Goal: Task Accomplishment & Management: Use online tool/utility

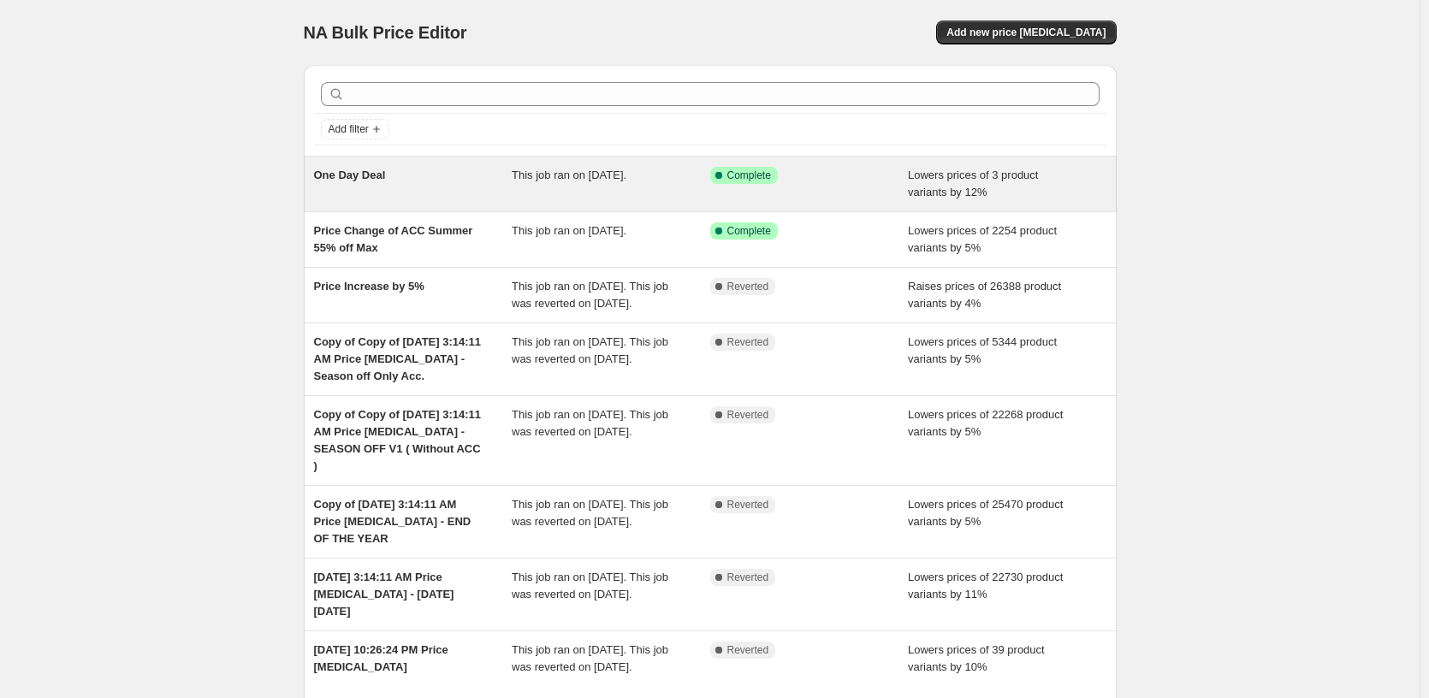
drag, startPoint x: 244, startPoint y: 209, endPoint x: 323, endPoint y: 198, distance: 79.5
click at [244, 209] on div "NA Bulk Price Editor. This page is ready NA Bulk Price Editor Add new price [ME…" at bounding box center [710, 428] width 1420 height 856
click at [721, 208] on div "One Day Deal This job ran on [DATE]. Success Complete Complete Lowers prices of…" at bounding box center [710, 184] width 813 height 55
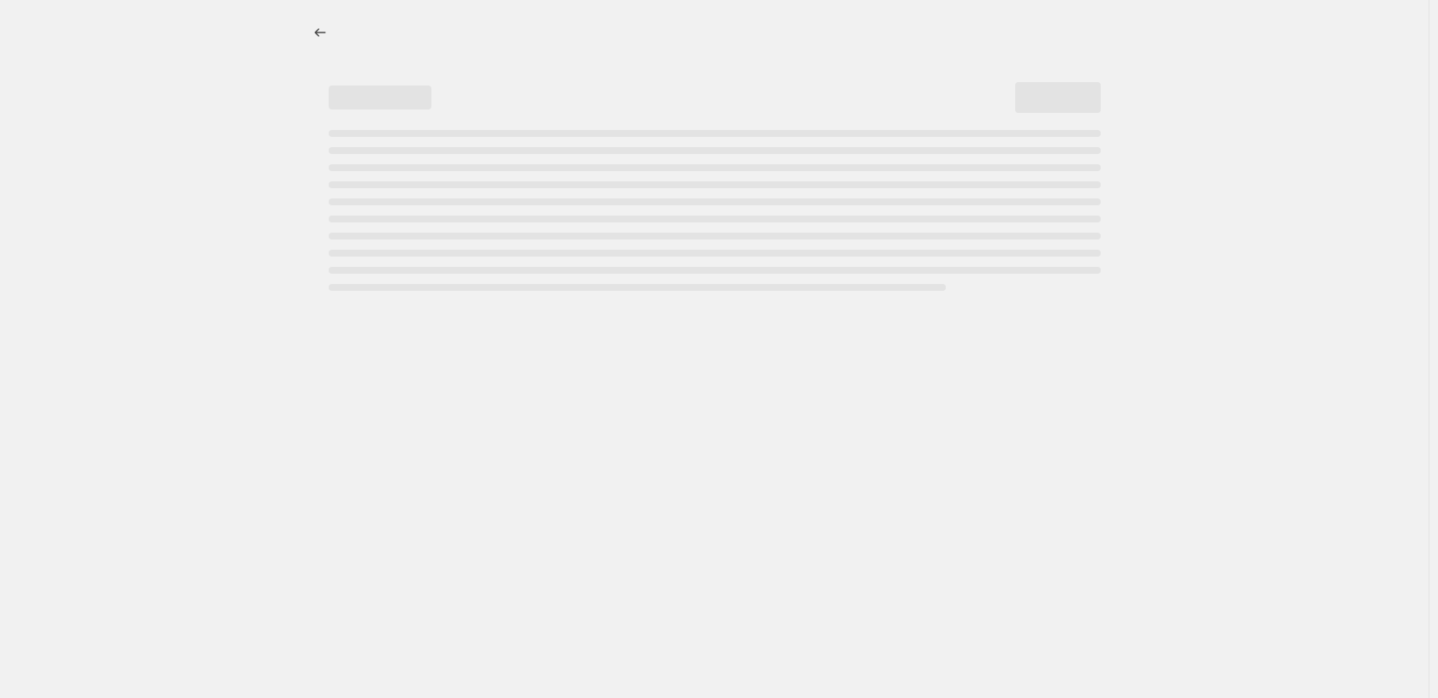
select select "percentage"
select select "tag"
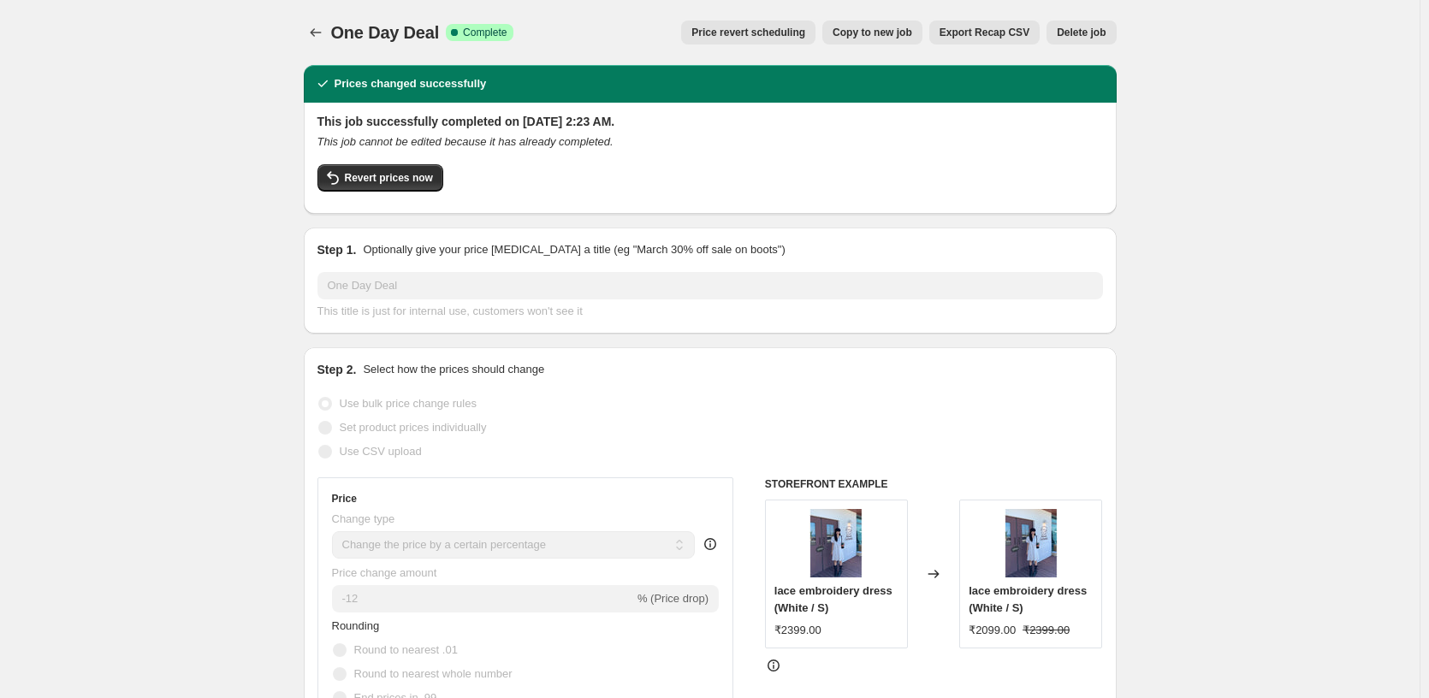
click at [871, 32] on span "Copy to new job" at bounding box center [873, 33] width 80 height 14
select select "percentage"
select select "tag"
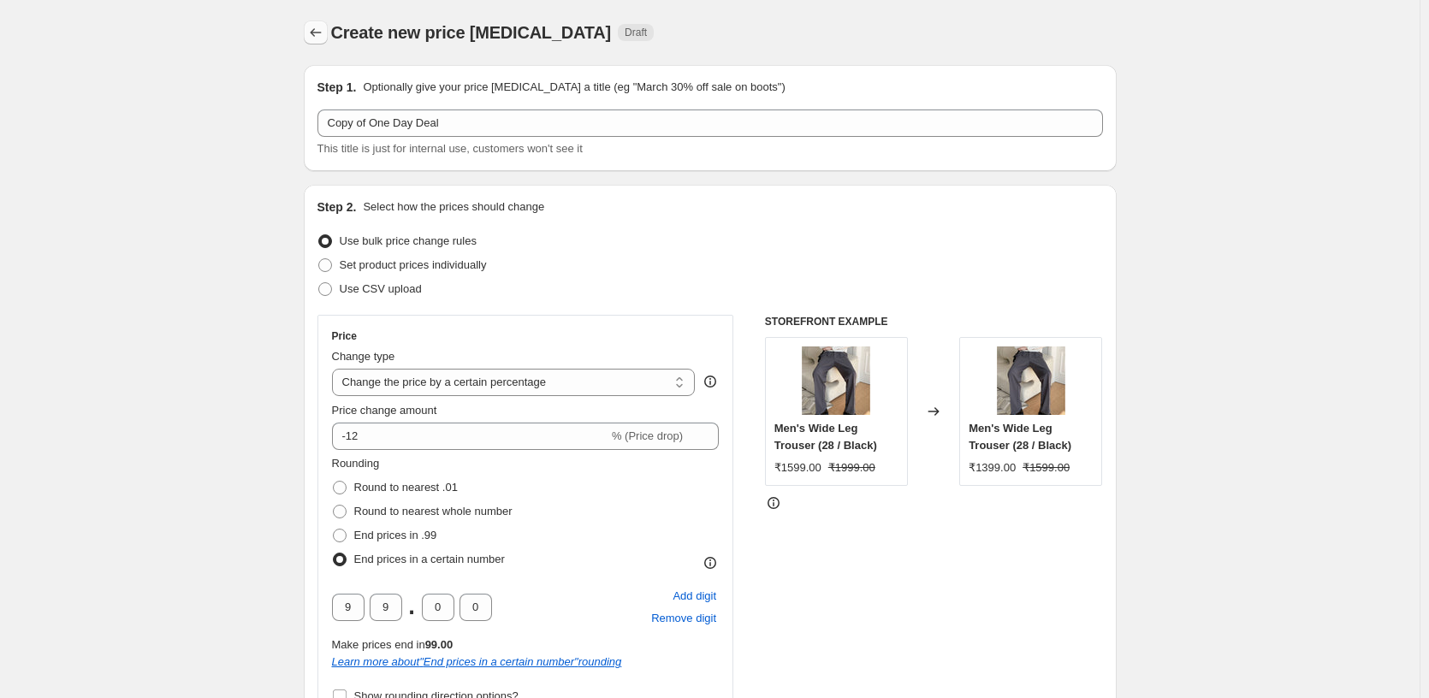
click at [324, 37] on icon "Price change jobs" at bounding box center [315, 32] width 17 height 17
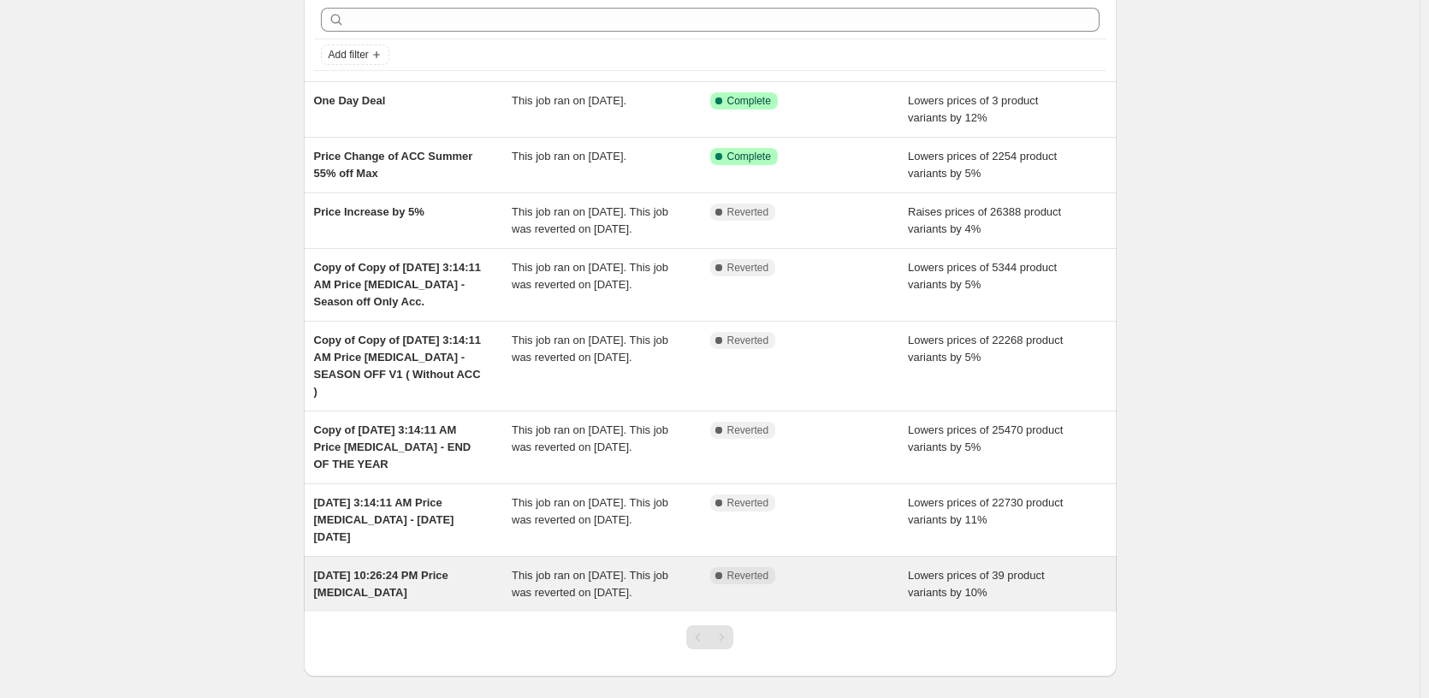
scroll to position [192, 0]
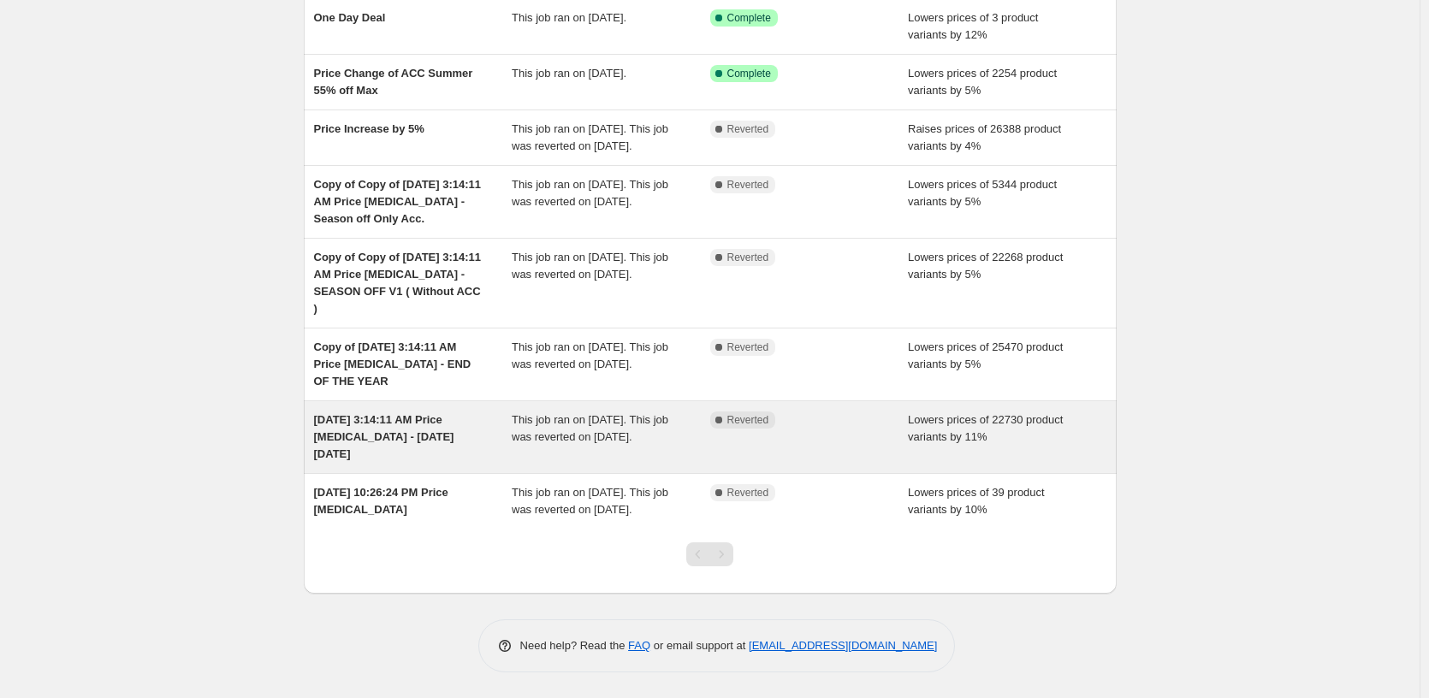
click at [626, 433] on span "This job ran on November 24, 2024. This job was reverted on November 30, 2024." at bounding box center [590, 428] width 157 height 30
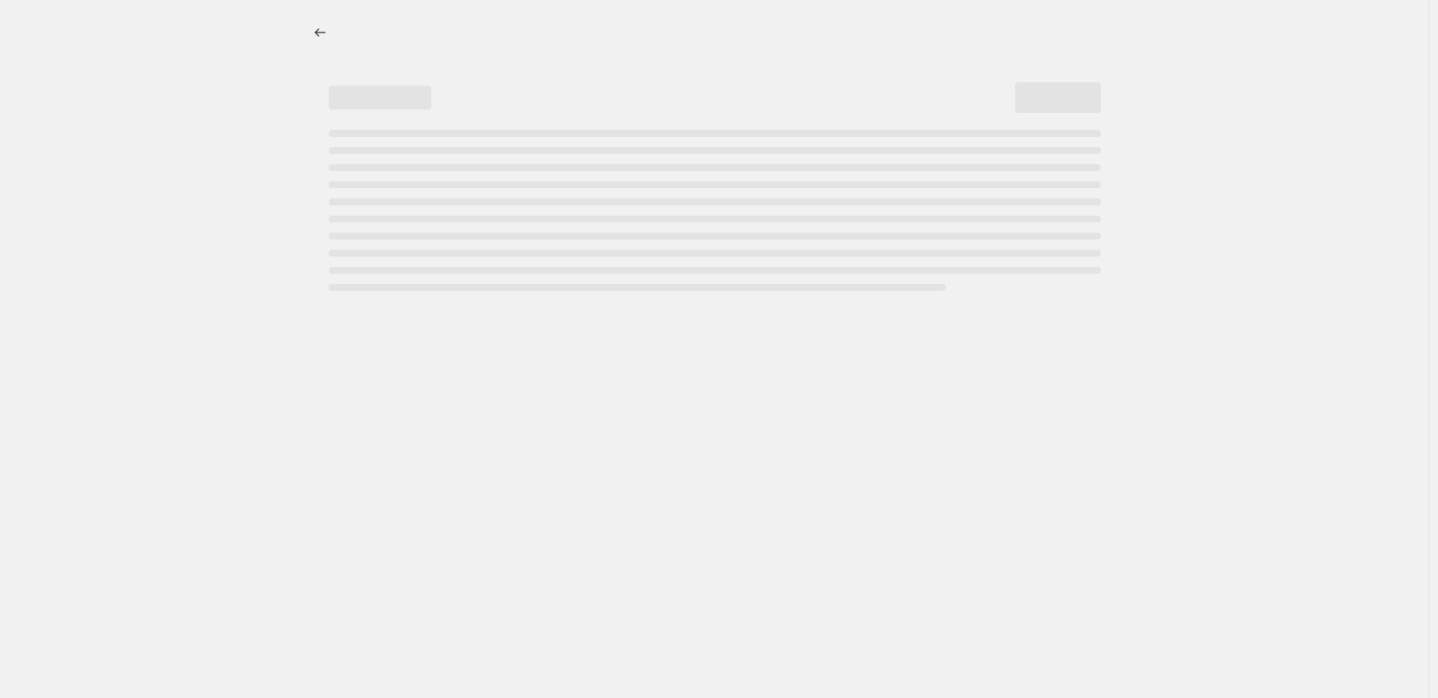
select select "percentage"
select select "pp"
select select "collection"
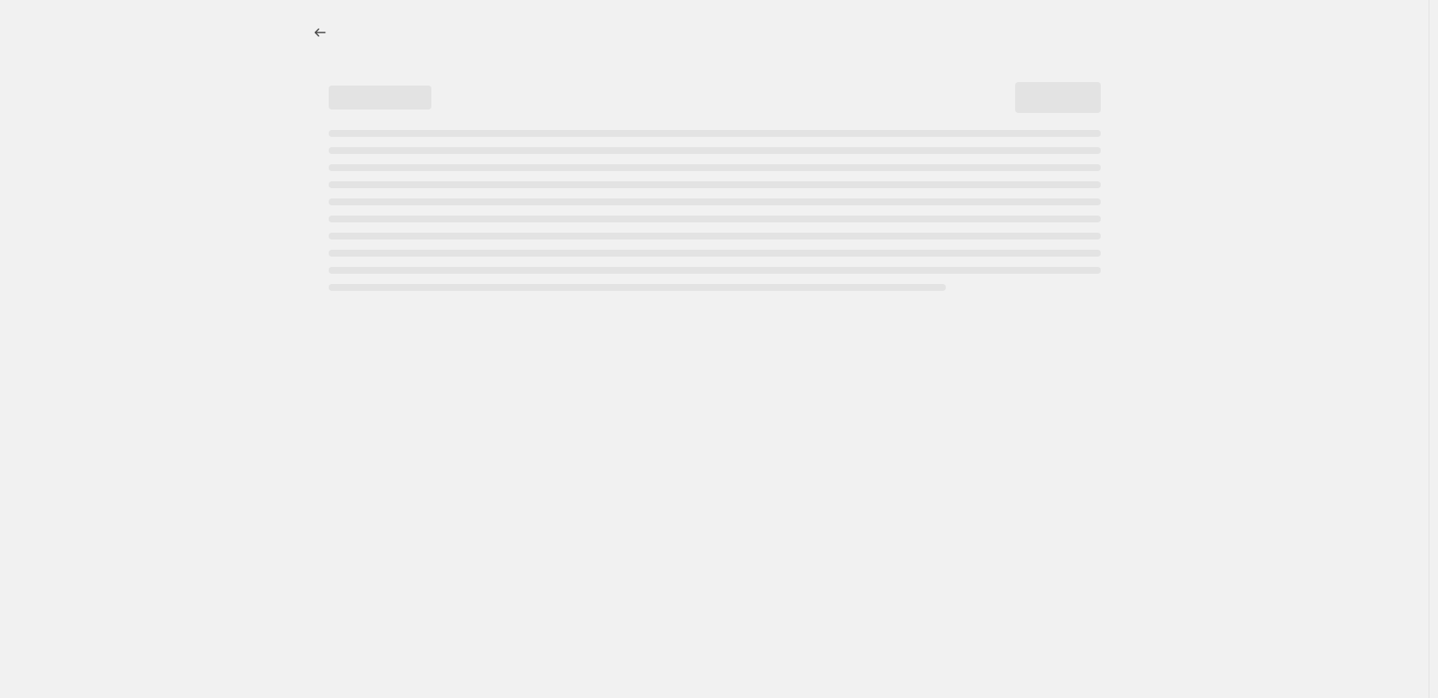
select select "collection"
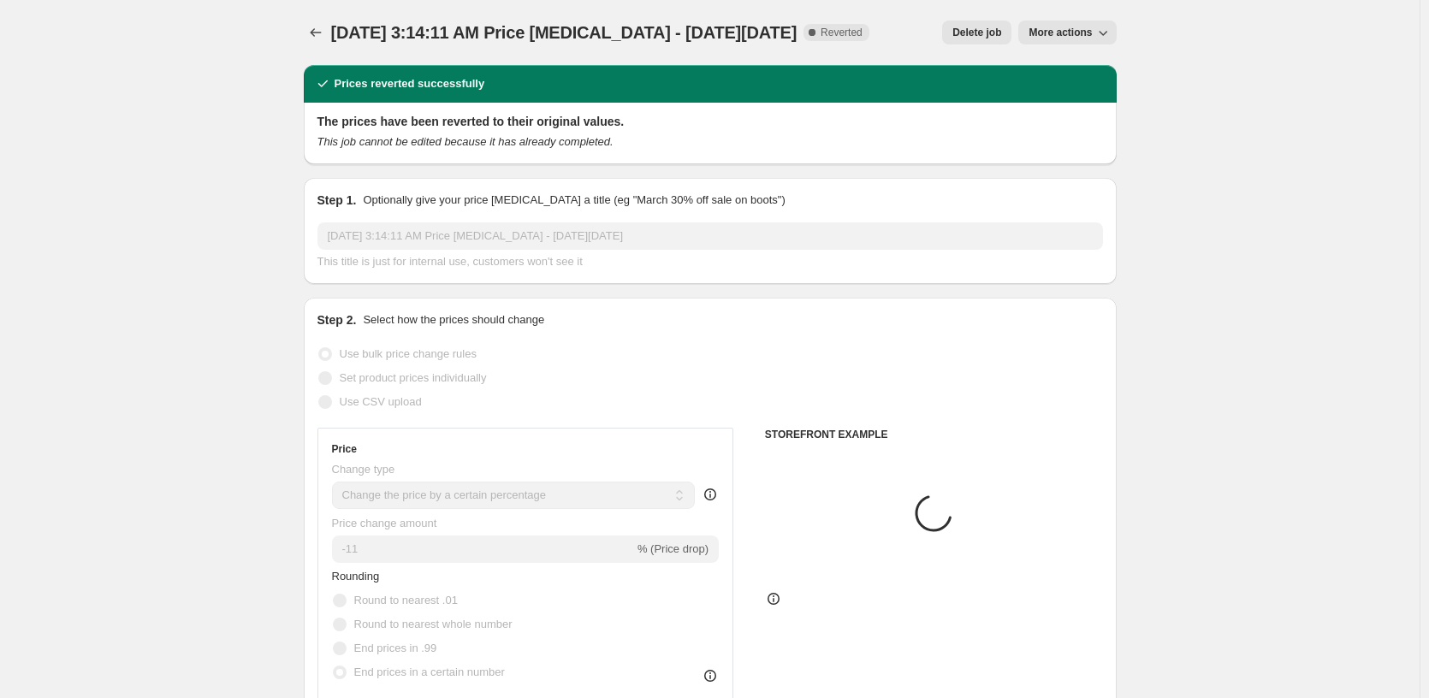
click at [1085, 38] on span "More actions" at bounding box center [1060, 33] width 63 height 14
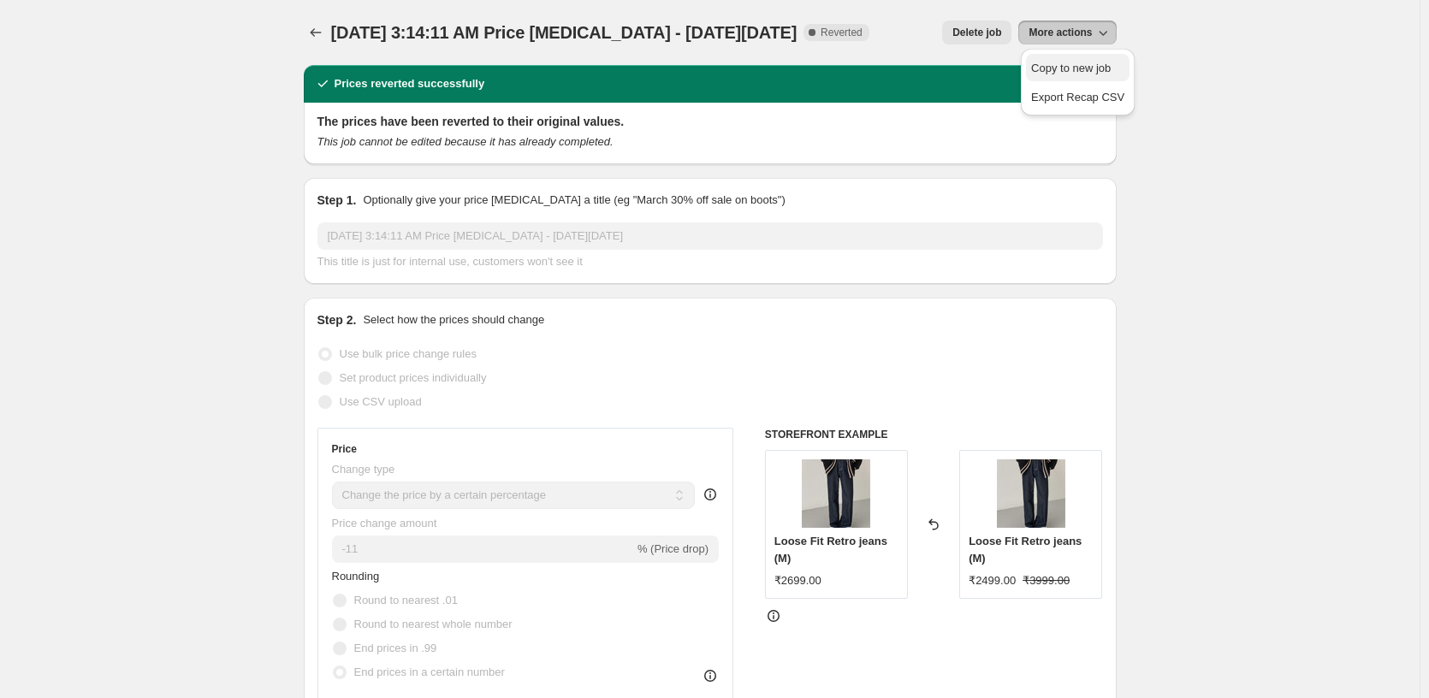
click at [1085, 64] on span "Copy to new job" at bounding box center [1071, 68] width 80 height 13
select select "percentage"
select select "pp"
select select "collection"
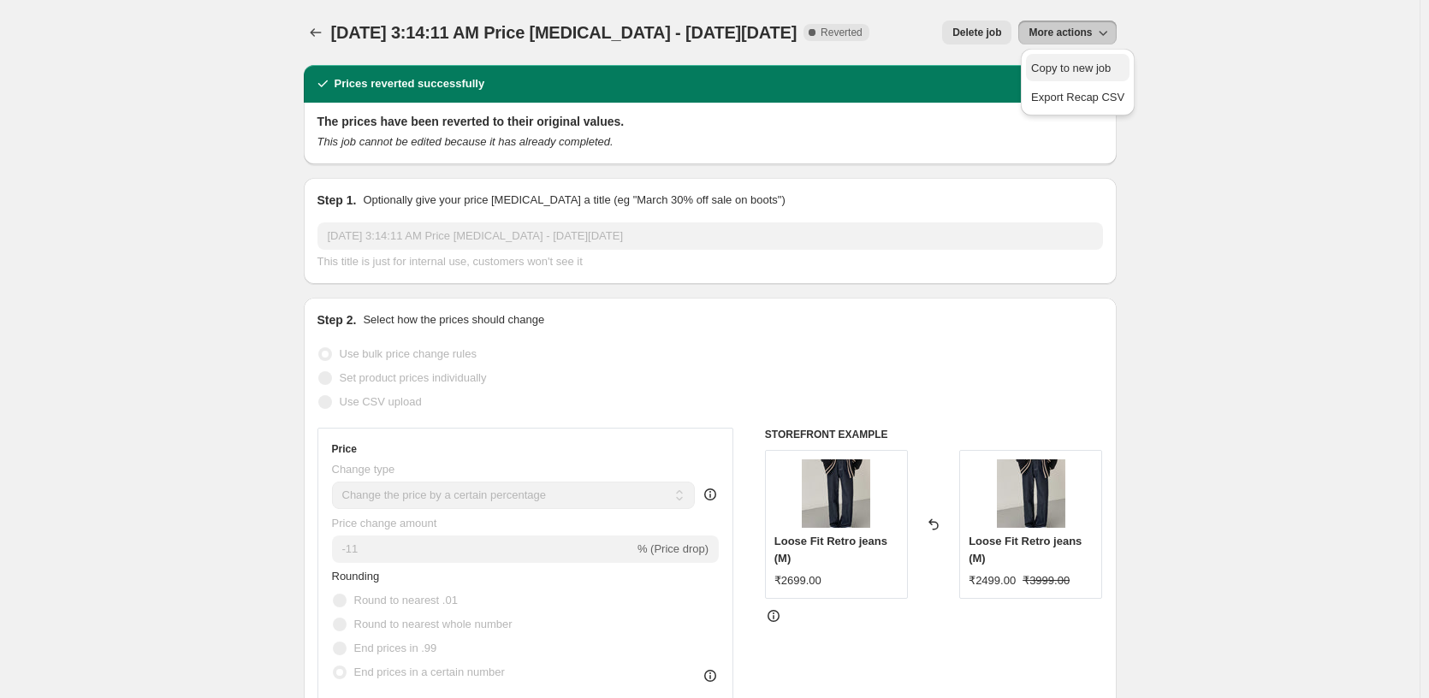
select select "collection"
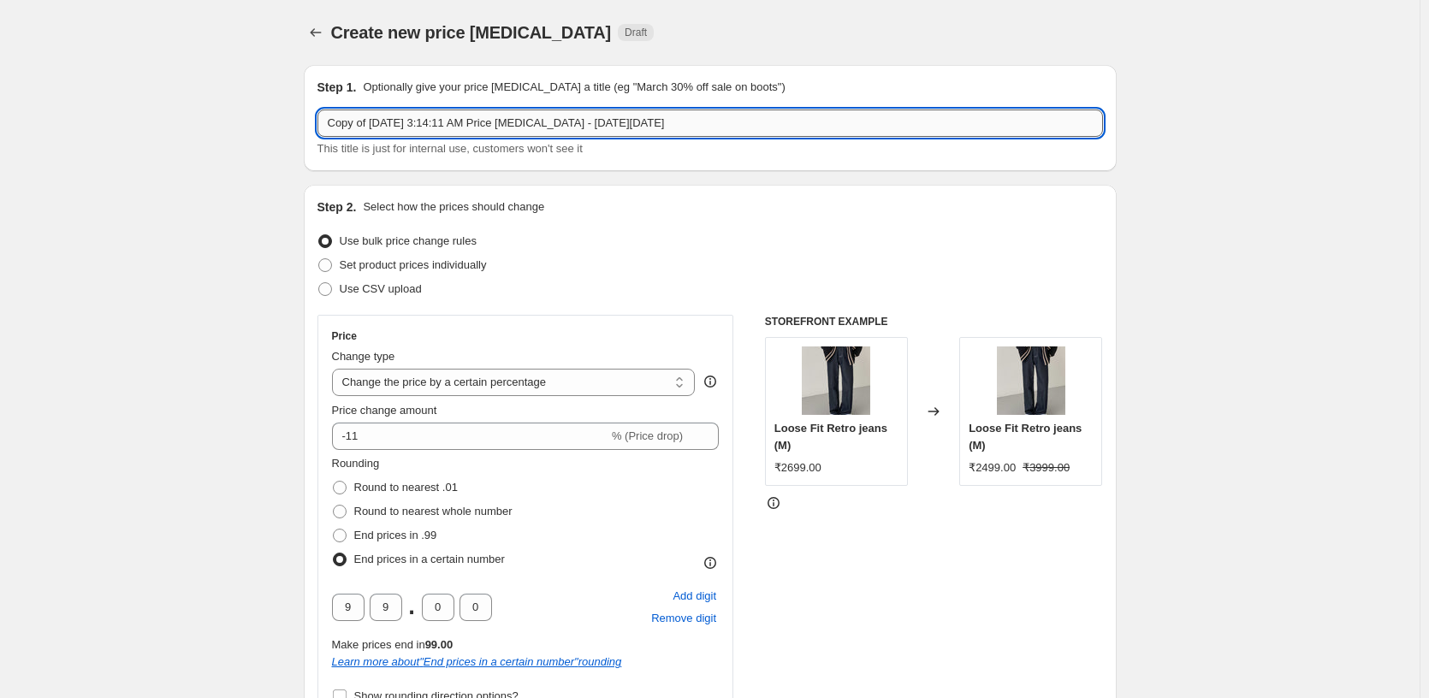
click at [725, 122] on input "Copy of Nov 24, 2024, 3:14:11 AM Price change job - BLACK FRIDAY" at bounding box center [711, 123] width 786 height 27
type input "One Day Deal V2"
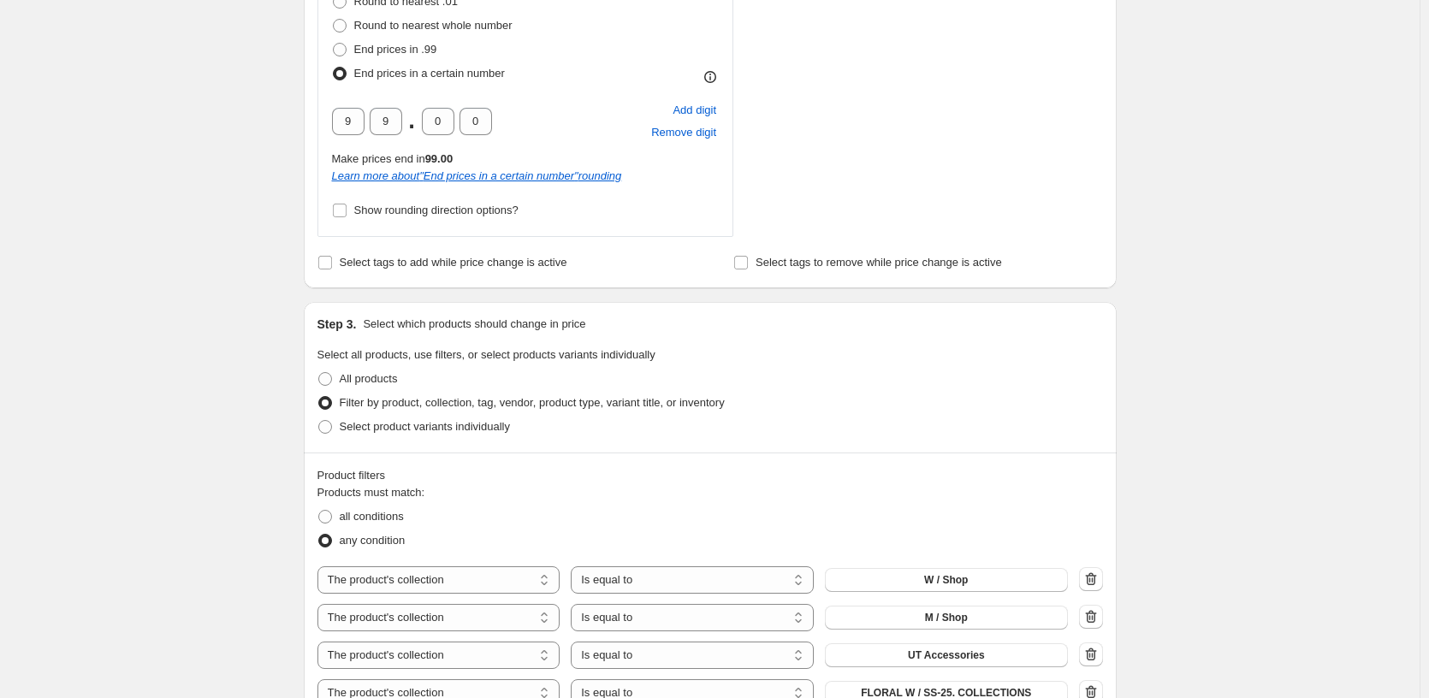
scroll to position [1198, 0]
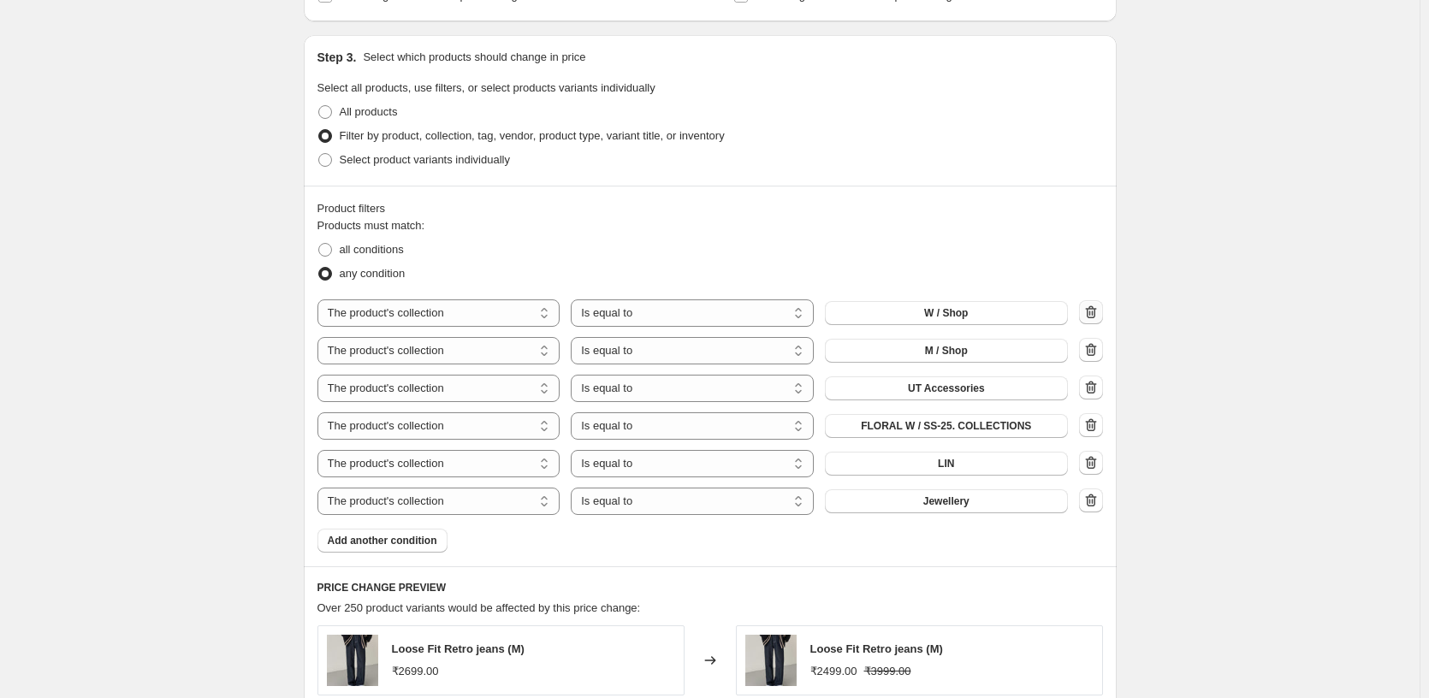
click at [1094, 318] on icon "button" at bounding box center [1090, 312] width 11 height 13
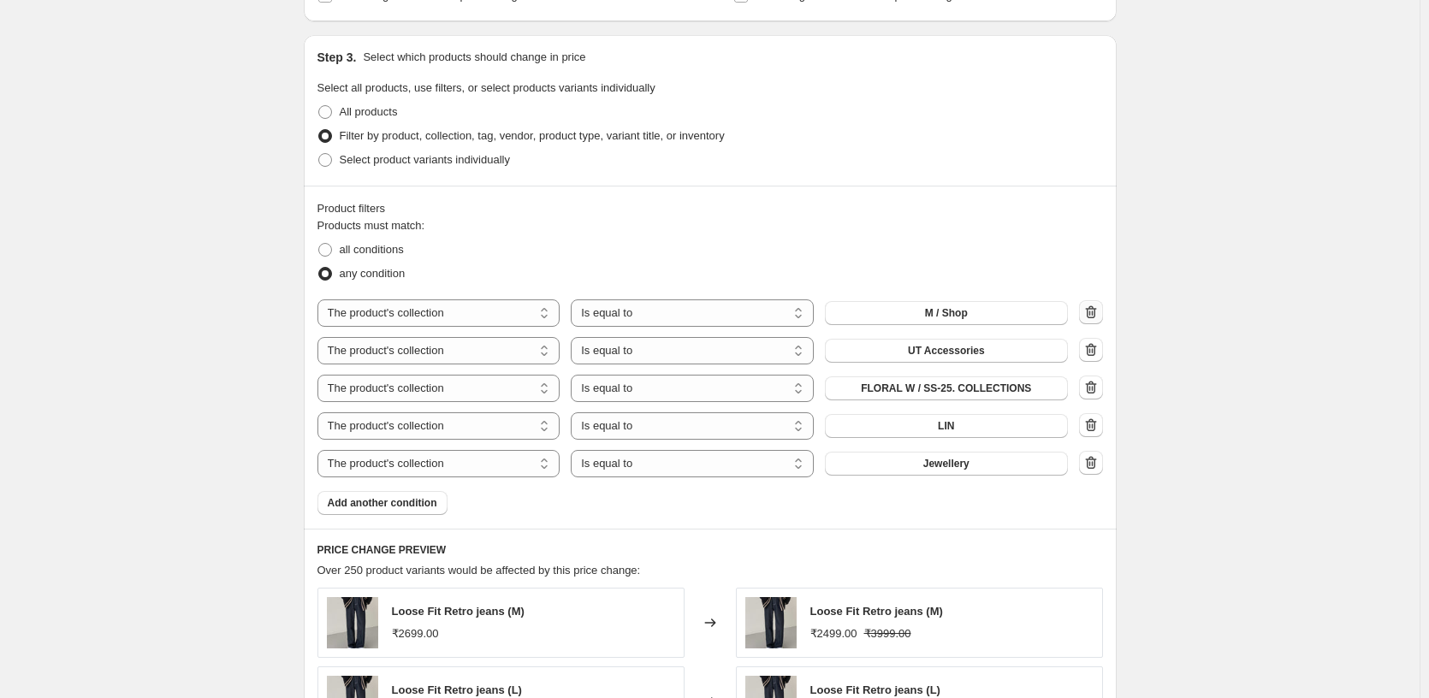
click at [1094, 318] on icon "button" at bounding box center [1090, 312] width 11 height 13
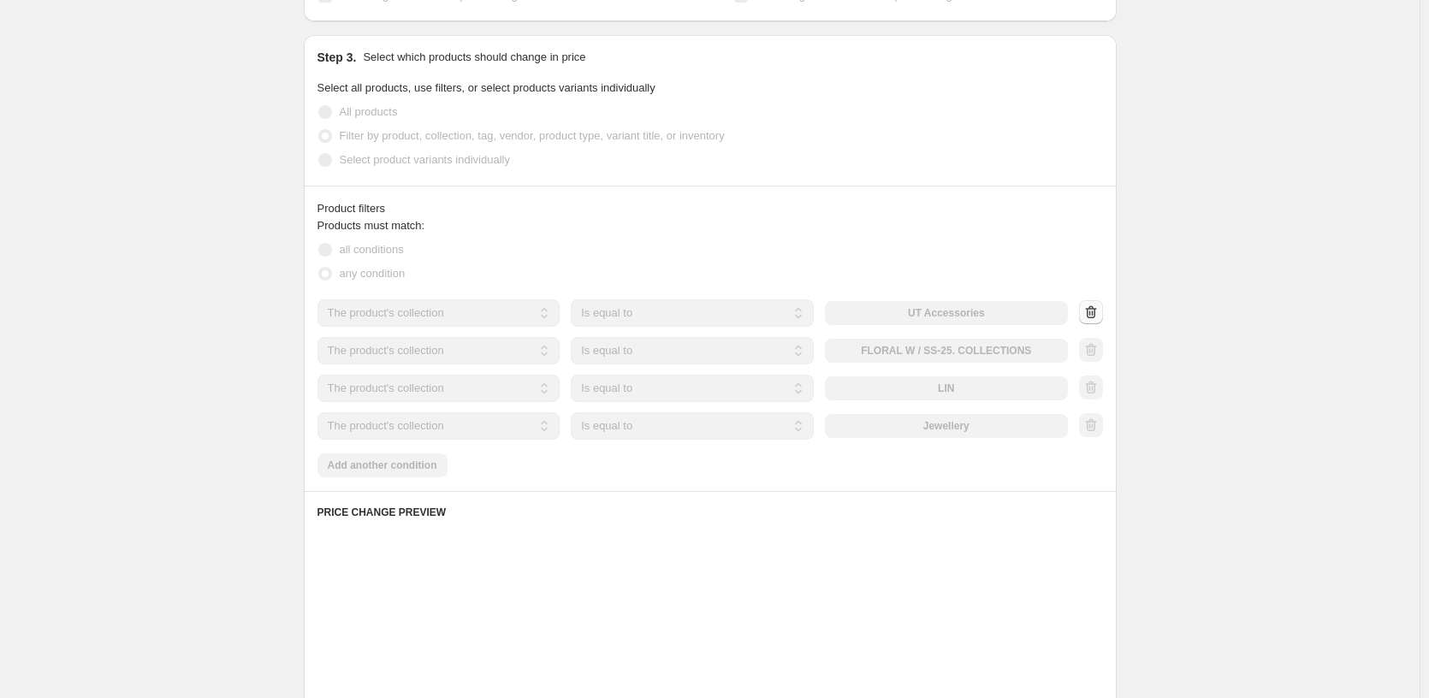
click at [1094, 318] on icon "button" at bounding box center [1090, 312] width 11 height 13
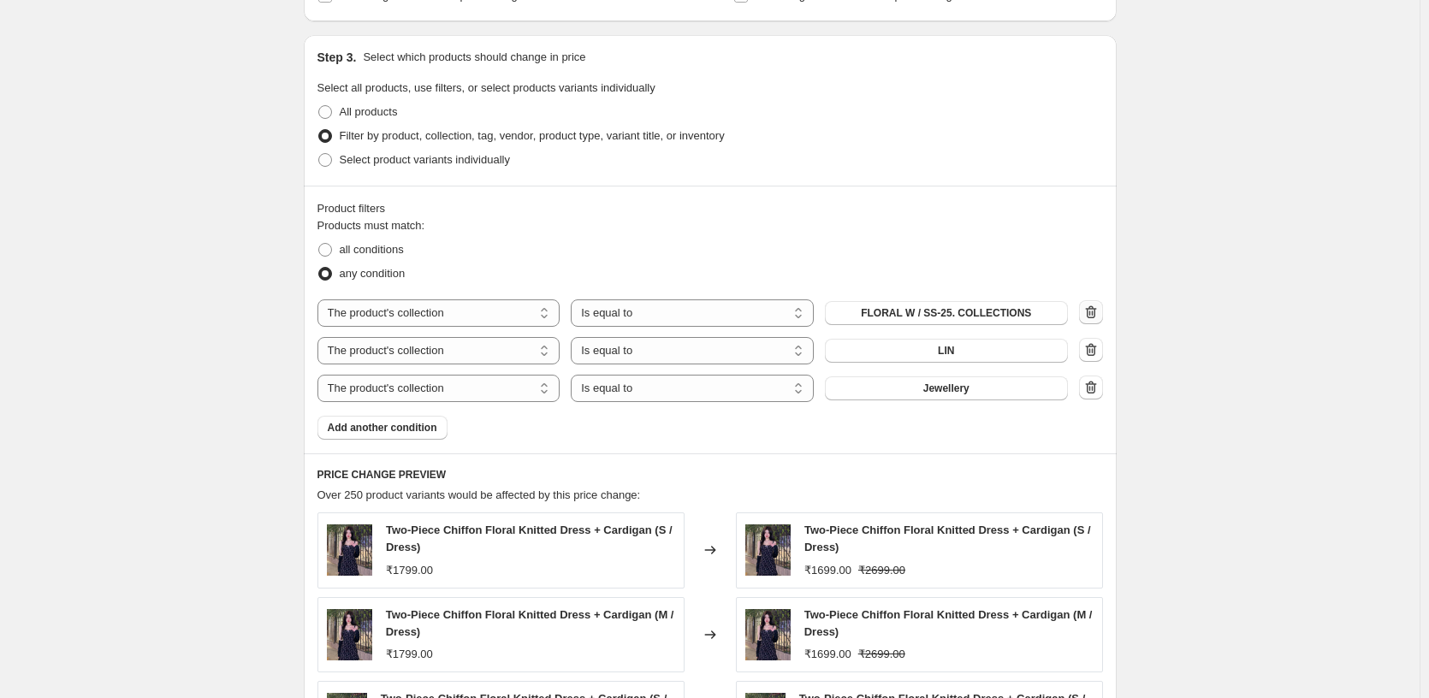
click at [1094, 318] on icon "button" at bounding box center [1090, 312] width 11 height 13
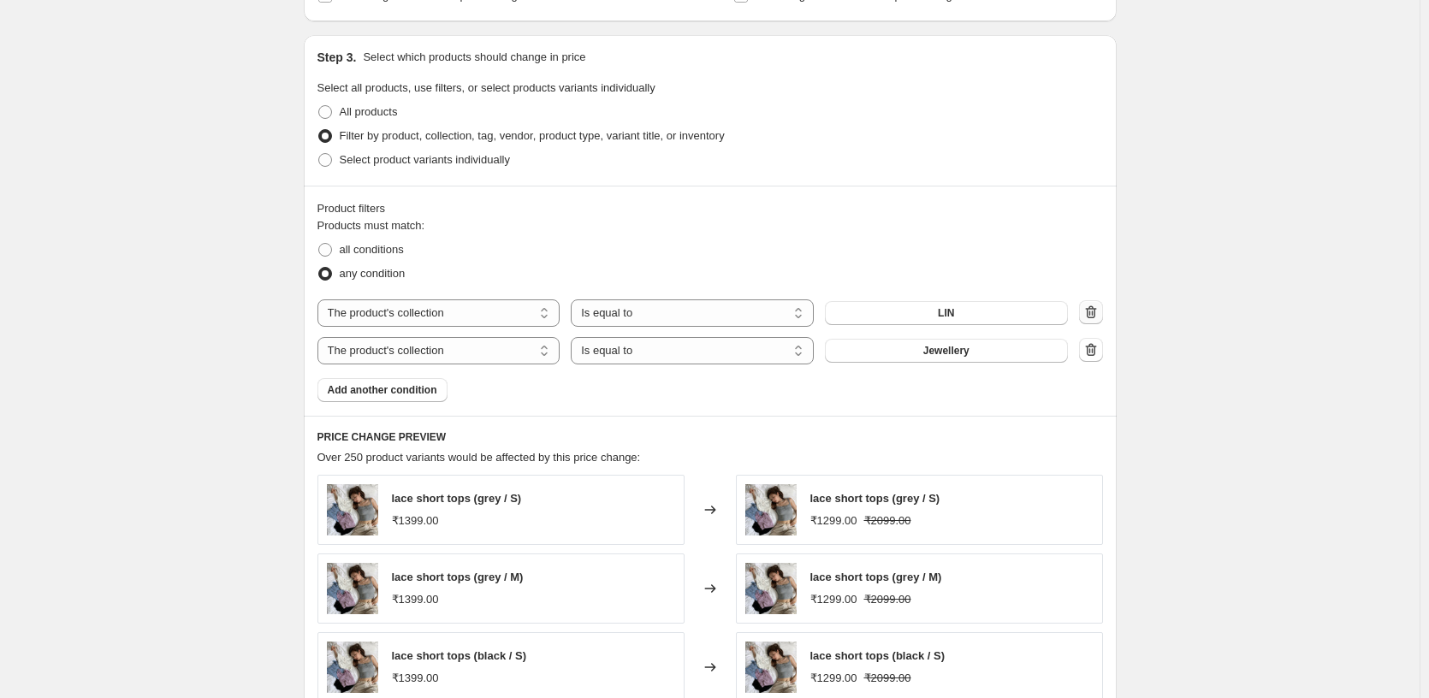
click at [1094, 318] on icon "button" at bounding box center [1090, 312] width 11 height 13
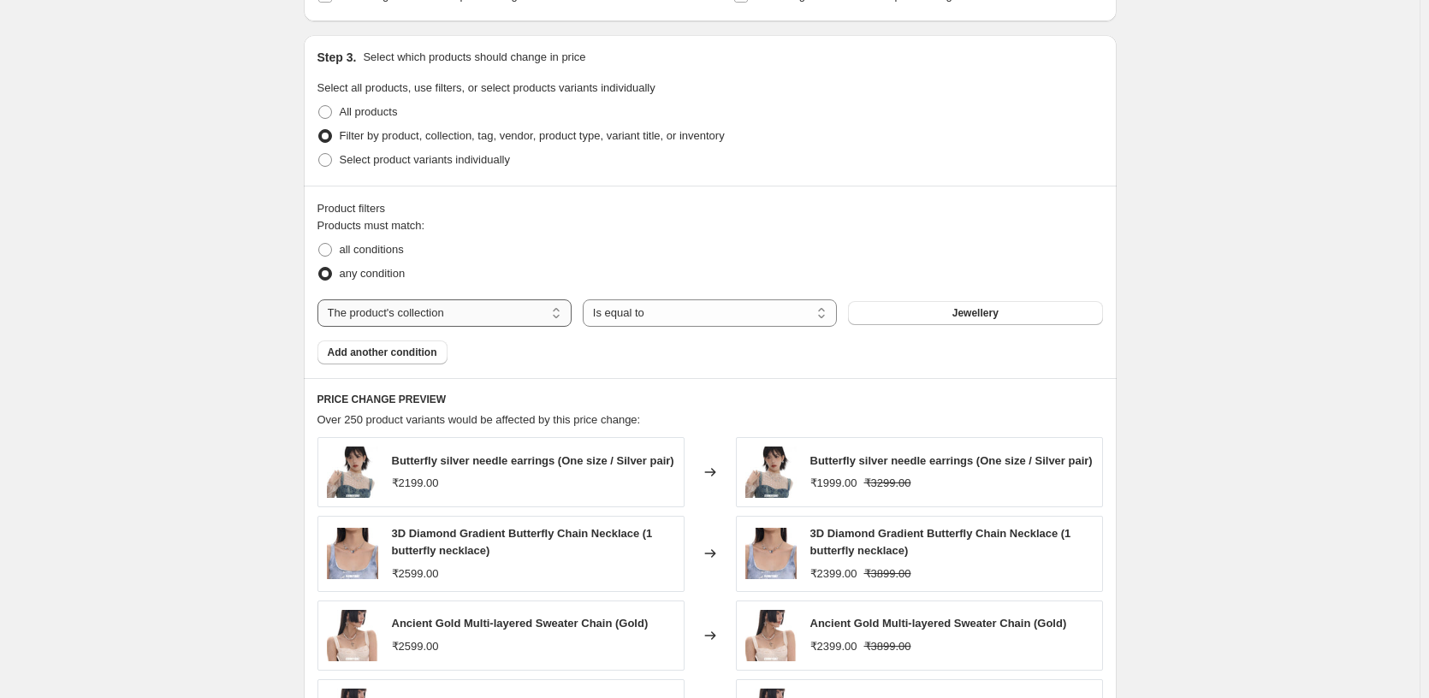
click at [441, 309] on select "The product The product's collection The product's tag The product's vendor The…" at bounding box center [445, 313] width 254 height 27
select select "tag"
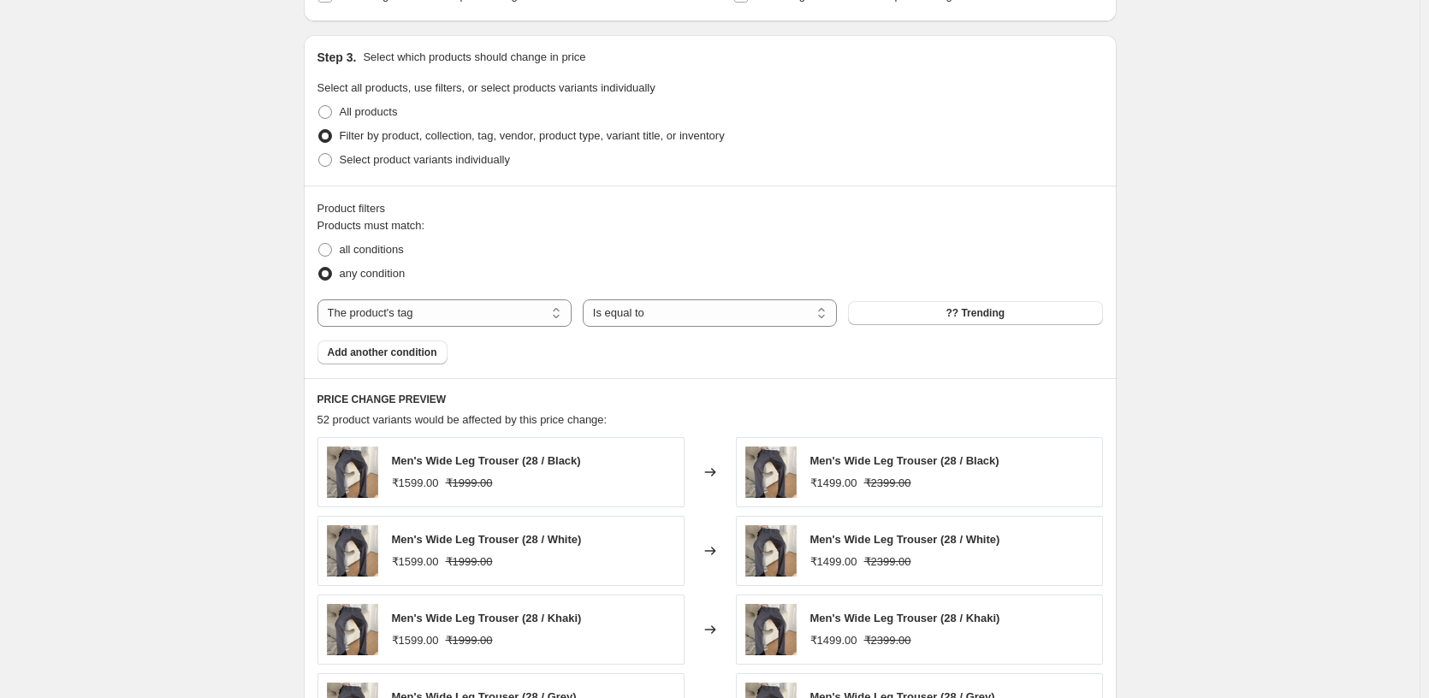
click at [1001, 319] on span "?? Trending" at bounding box center [975, 313] width 59 height 14
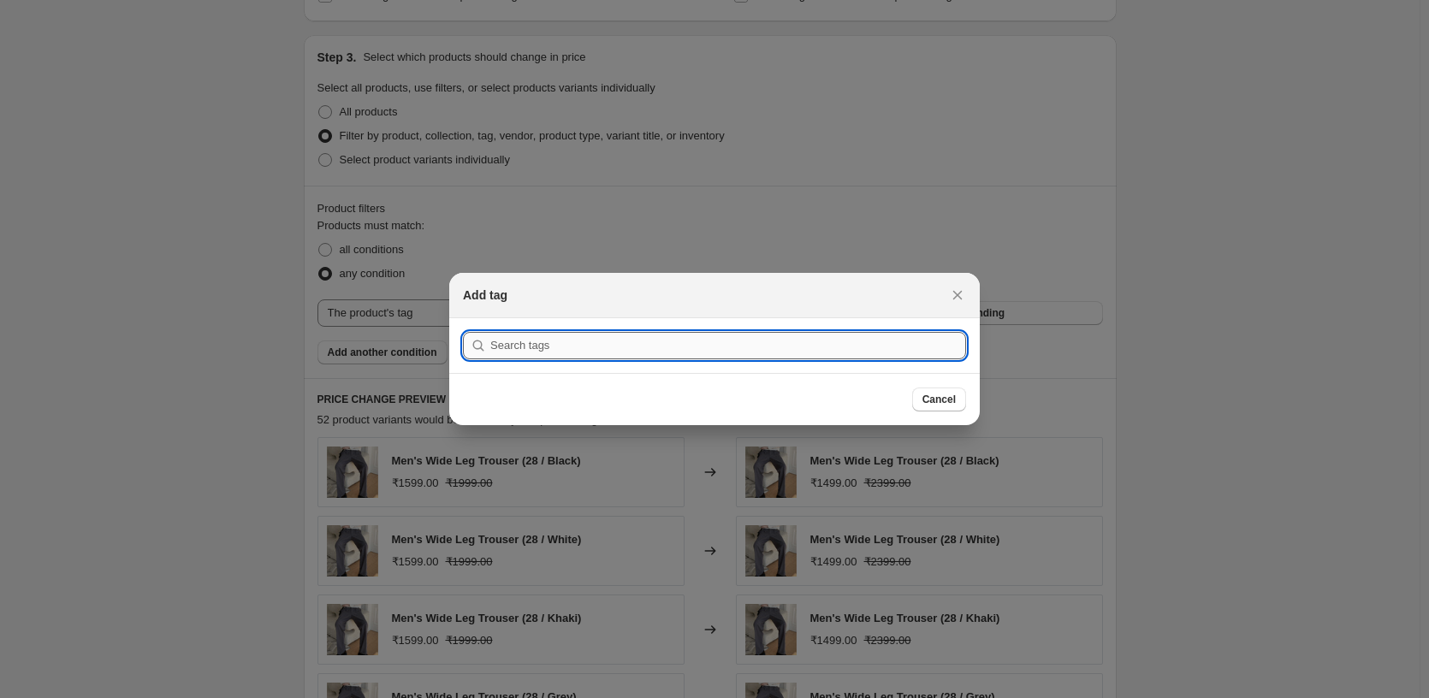
click at [665, 342] on input ":rab:" at bounding box center [728, 345] width 476 height 27
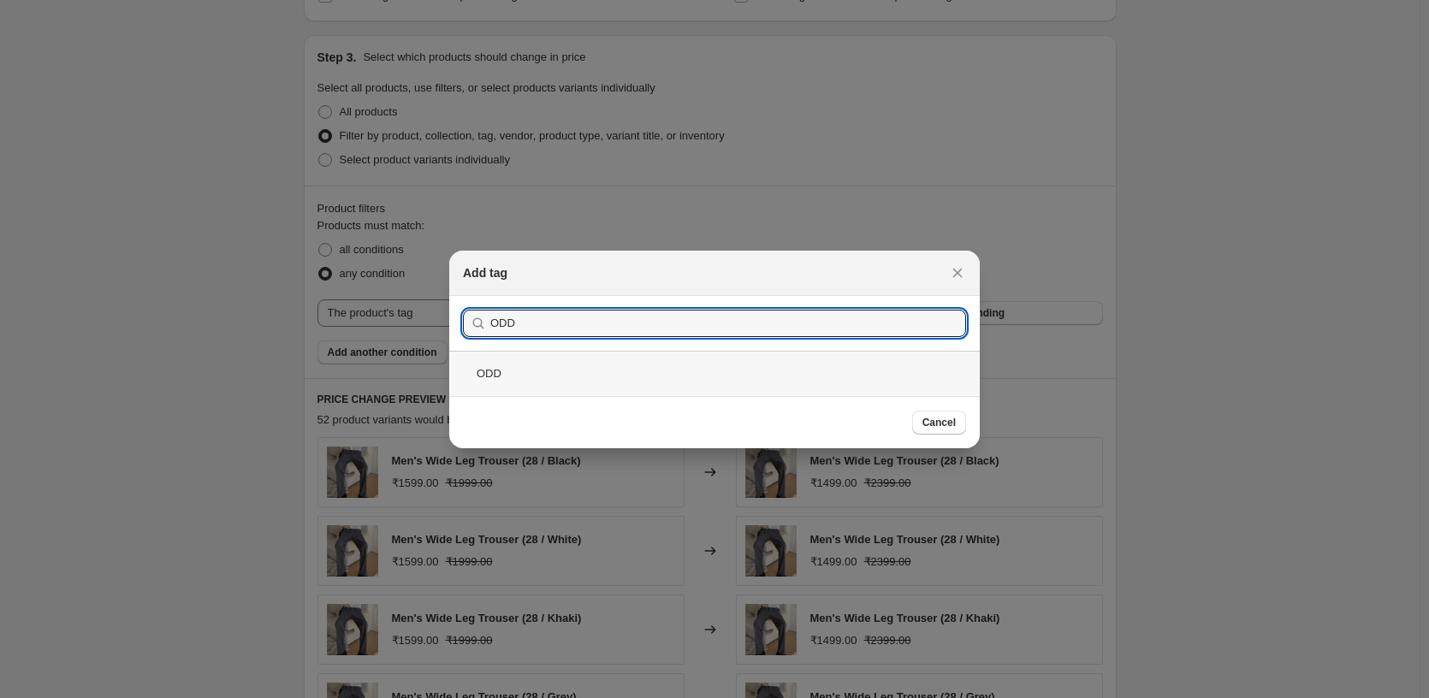
type input "ODD"
click at [649, 377] on div "ODD" at bounding box center [714, 373] width 531 height 45
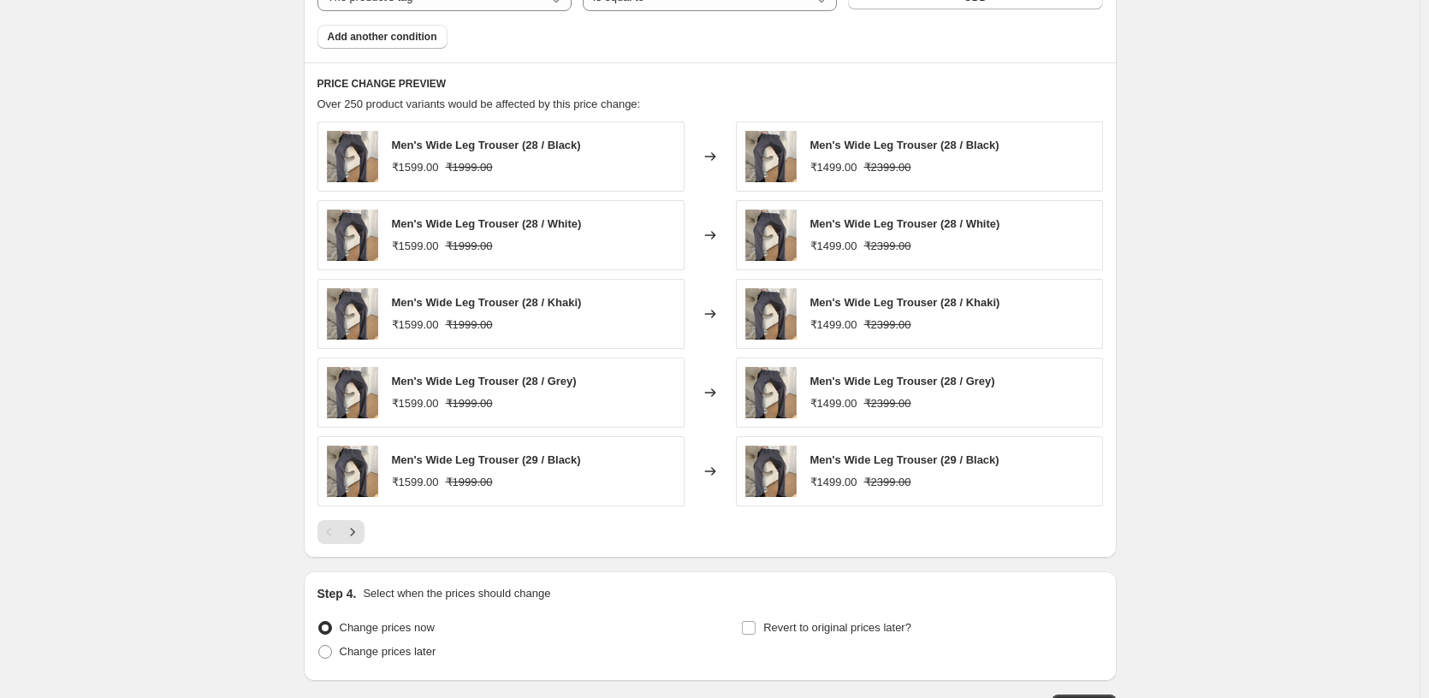
scroll to position [1639, 0]
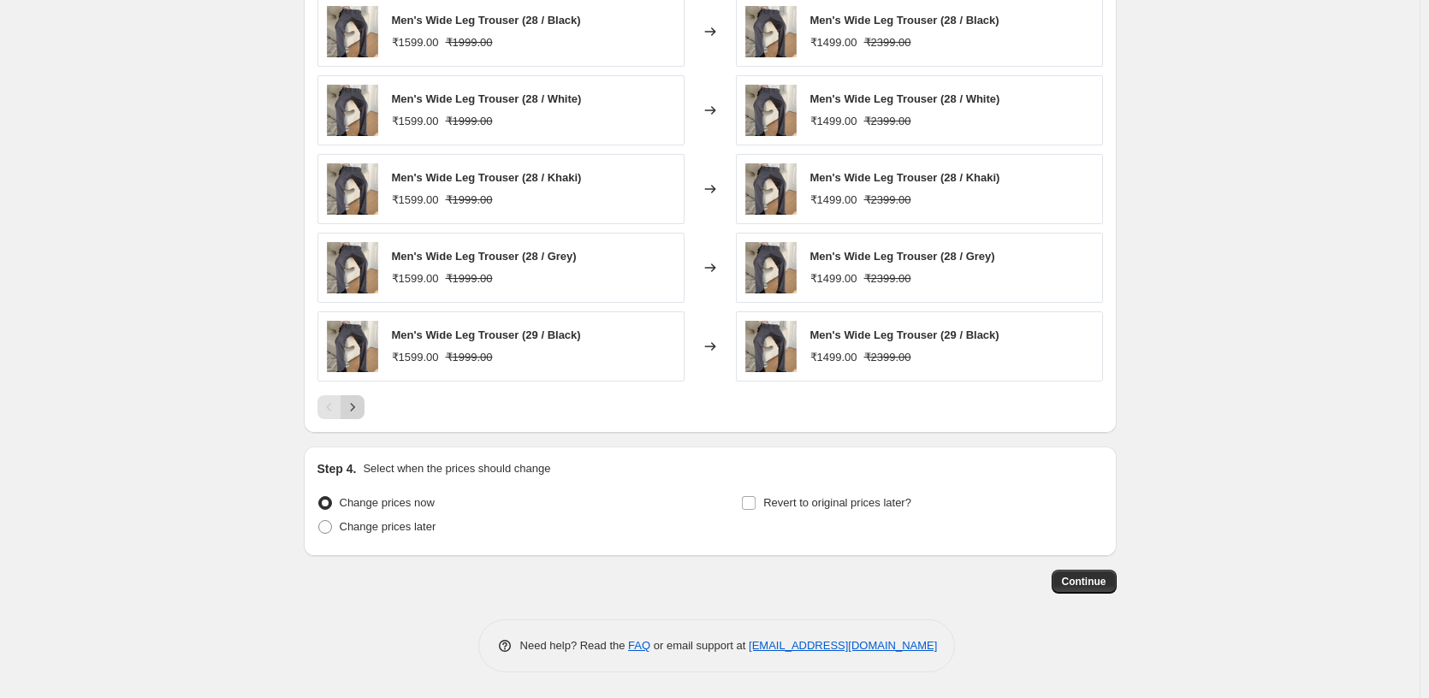
click at [353, 399] on button "Next" at bounding box center [353, 407] width 24 height 24
click at [357, 406] on icon "Next" at bounding box center [352, 407] width 17 height 17
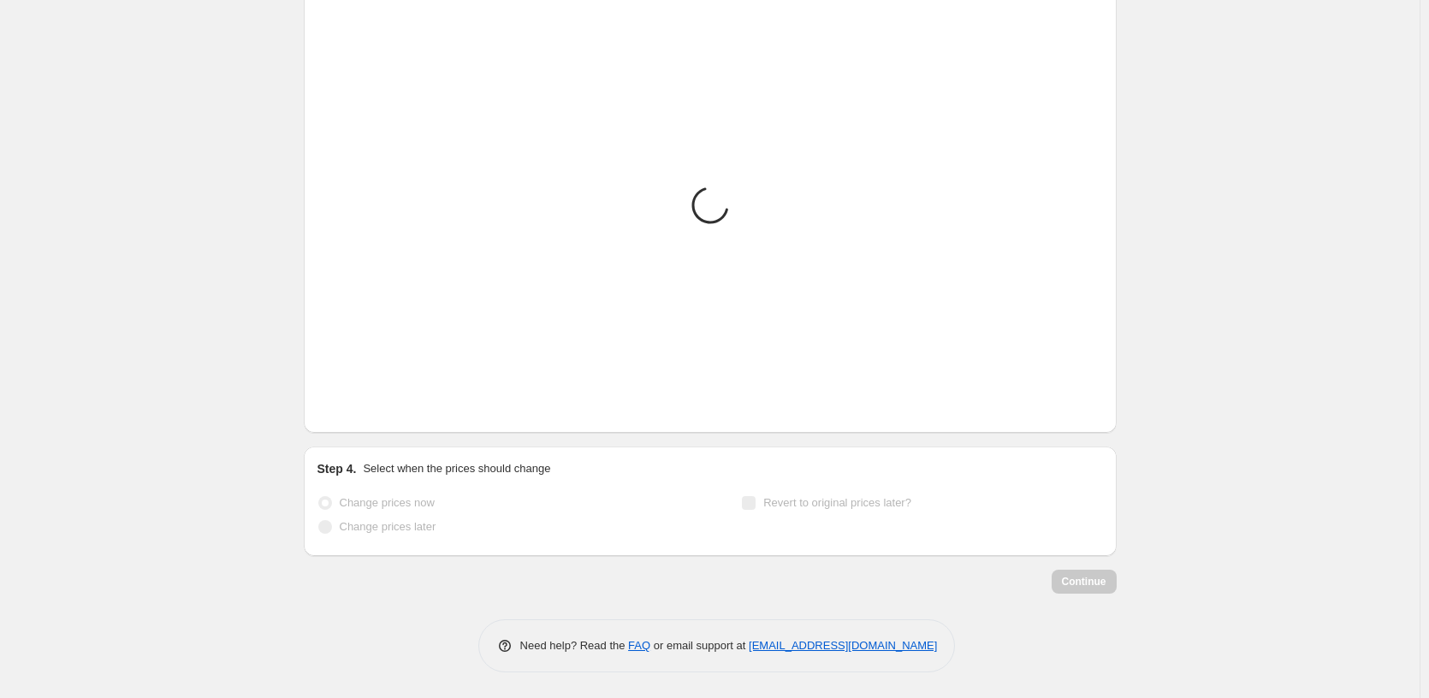
click at [357, 406] on icon "Next" at bounding box center [352, 407] width 17 height 17
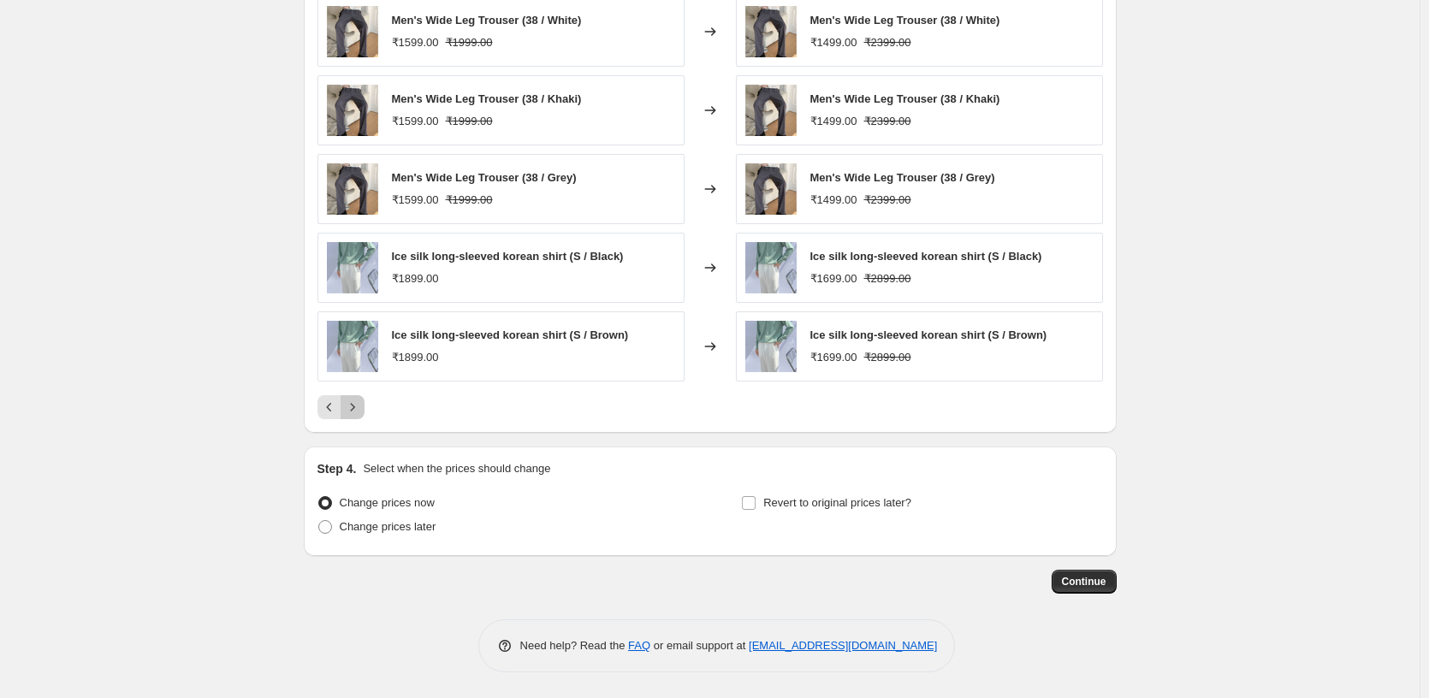
click at [357, 406] on icon "Next" at bounding box center [352, 407] width 17 height 17
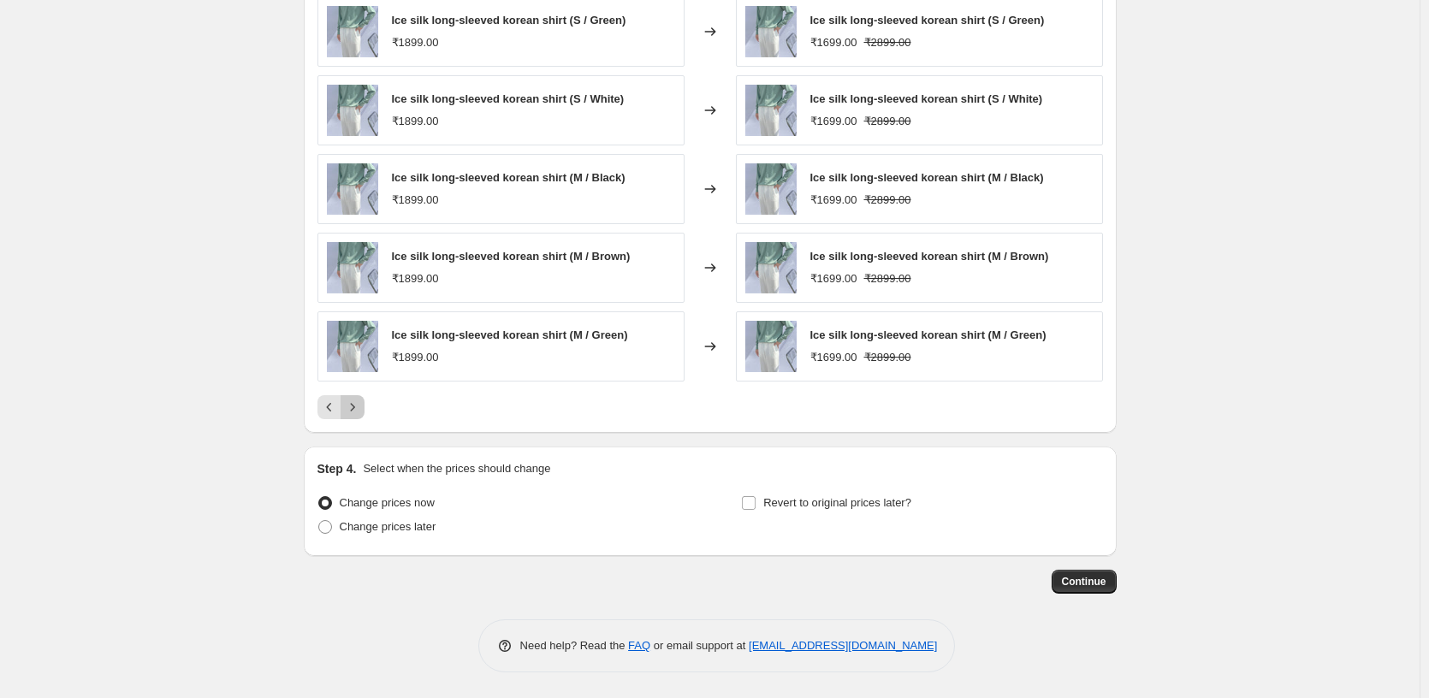
click at [357, 406] on icon "Next" at bounding box center [352, 407] width 17 height 17
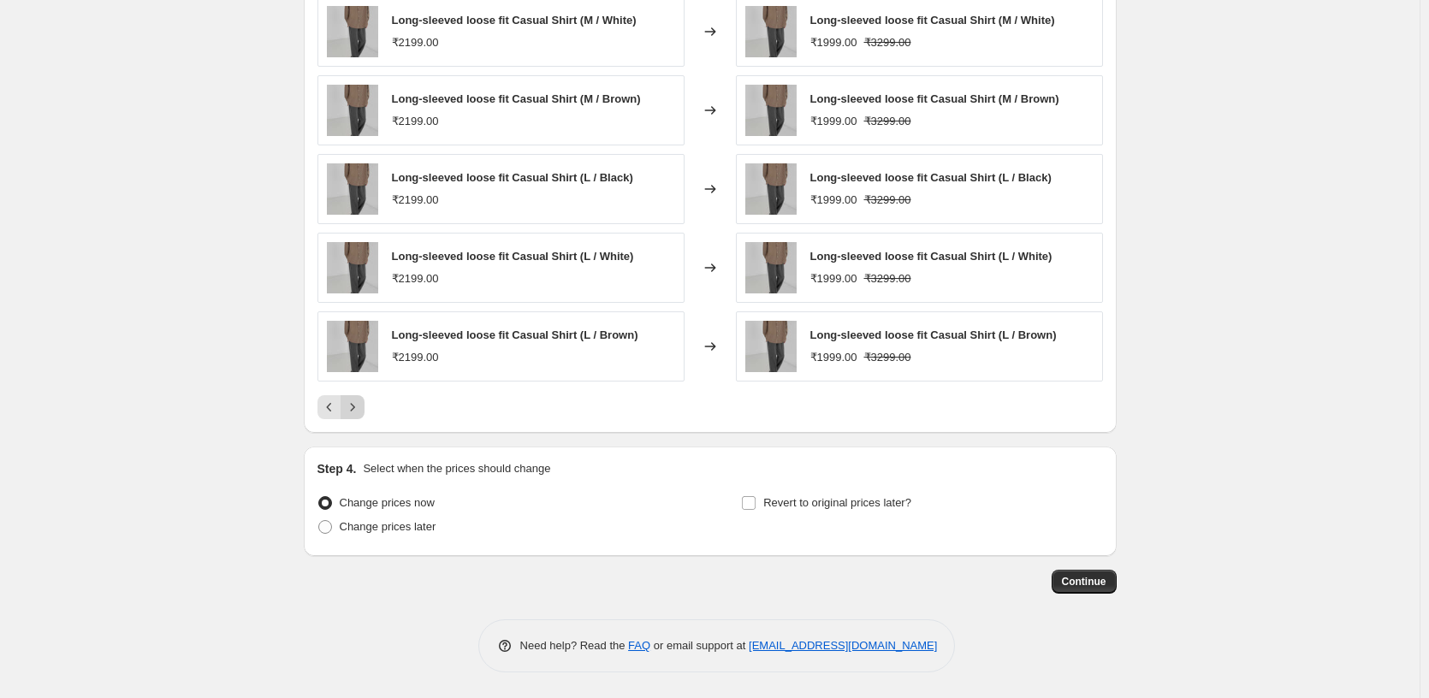
click at [357, 406] on icon "Next" at bounding box center [352, 407] width 17 height 17
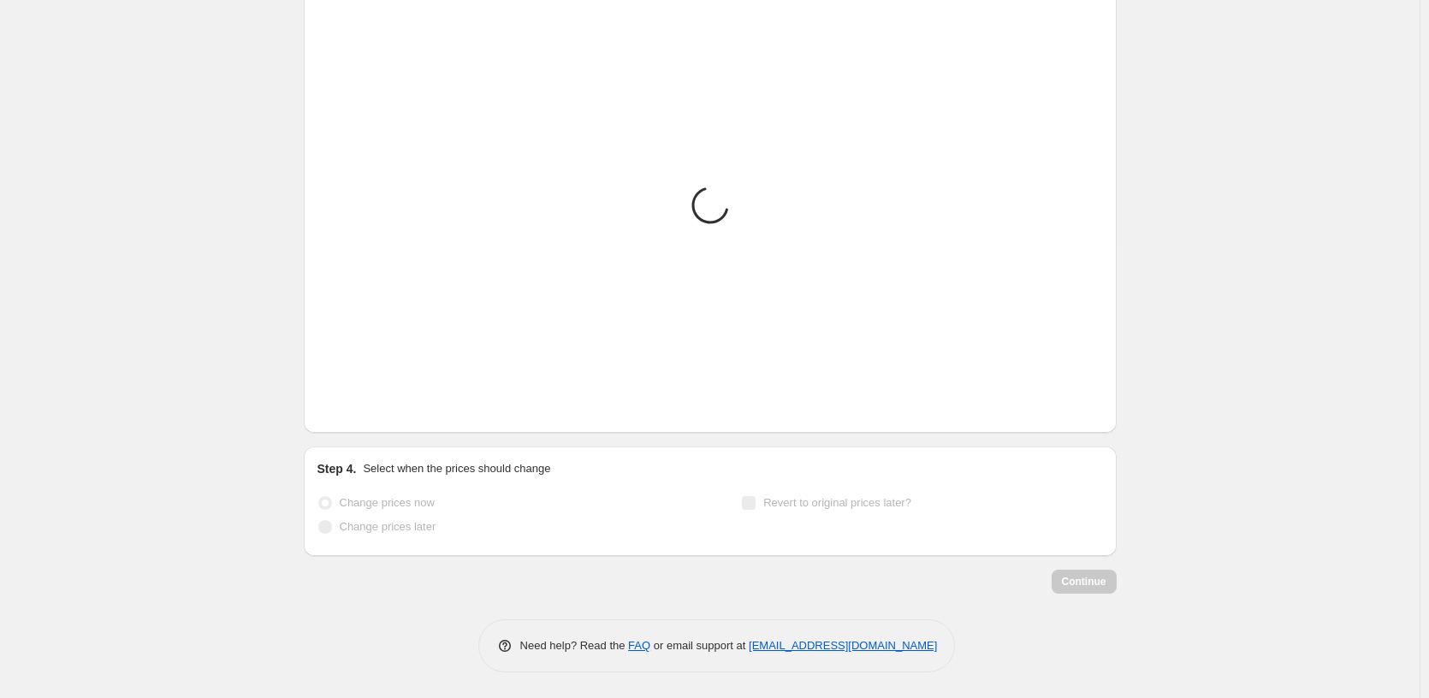
click at [357, 406] on icon "Next" at bounding box center [352, 407] width 17 height 17
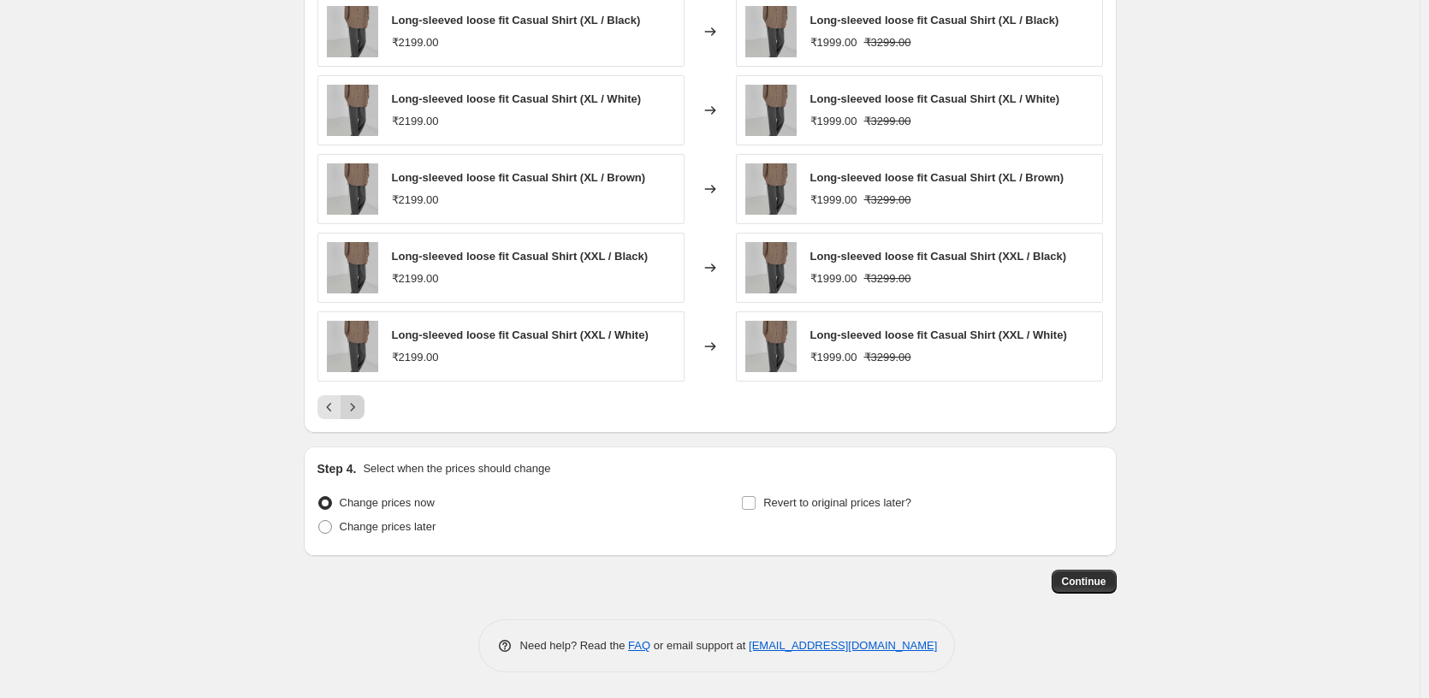
click at [357, 406] on icon "Next" at bounding box center [352, 407] width 17 height 17
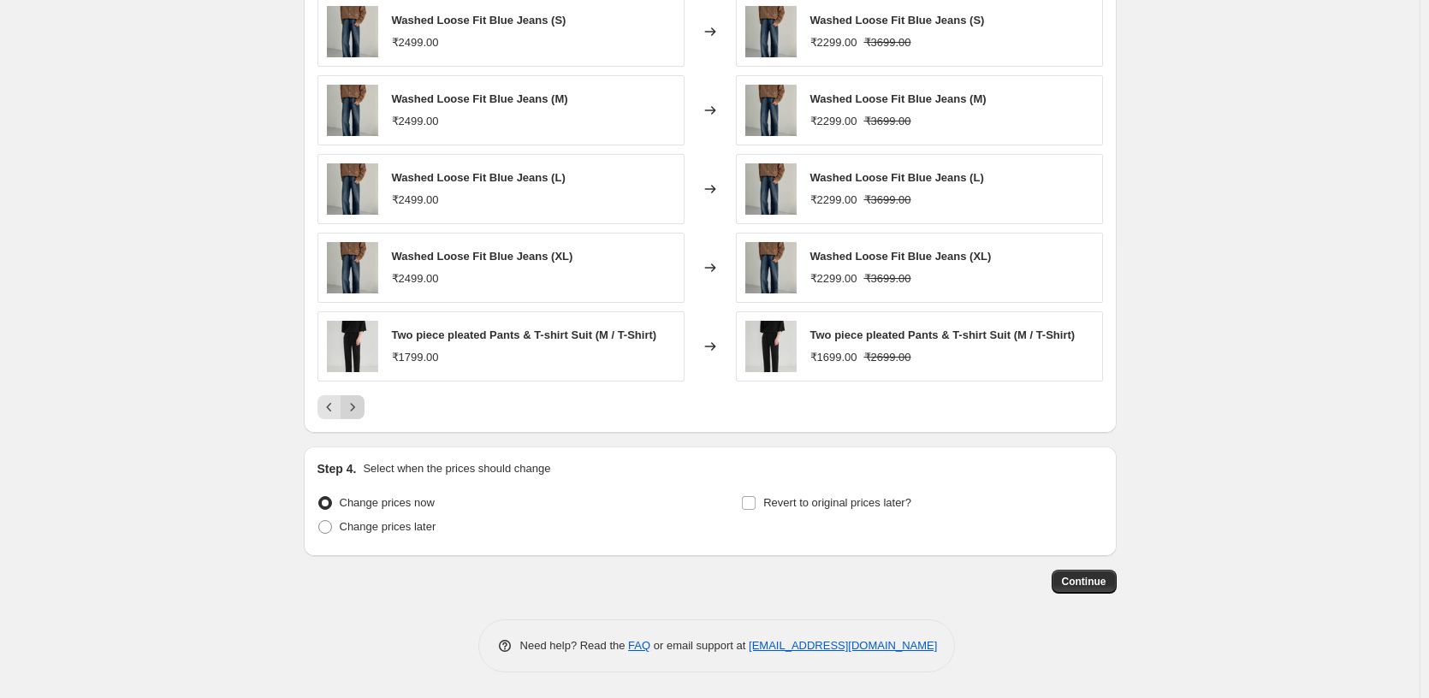
click at [357, 406] on icon "Next" at bounding box center [352, 407] width 17 height 17
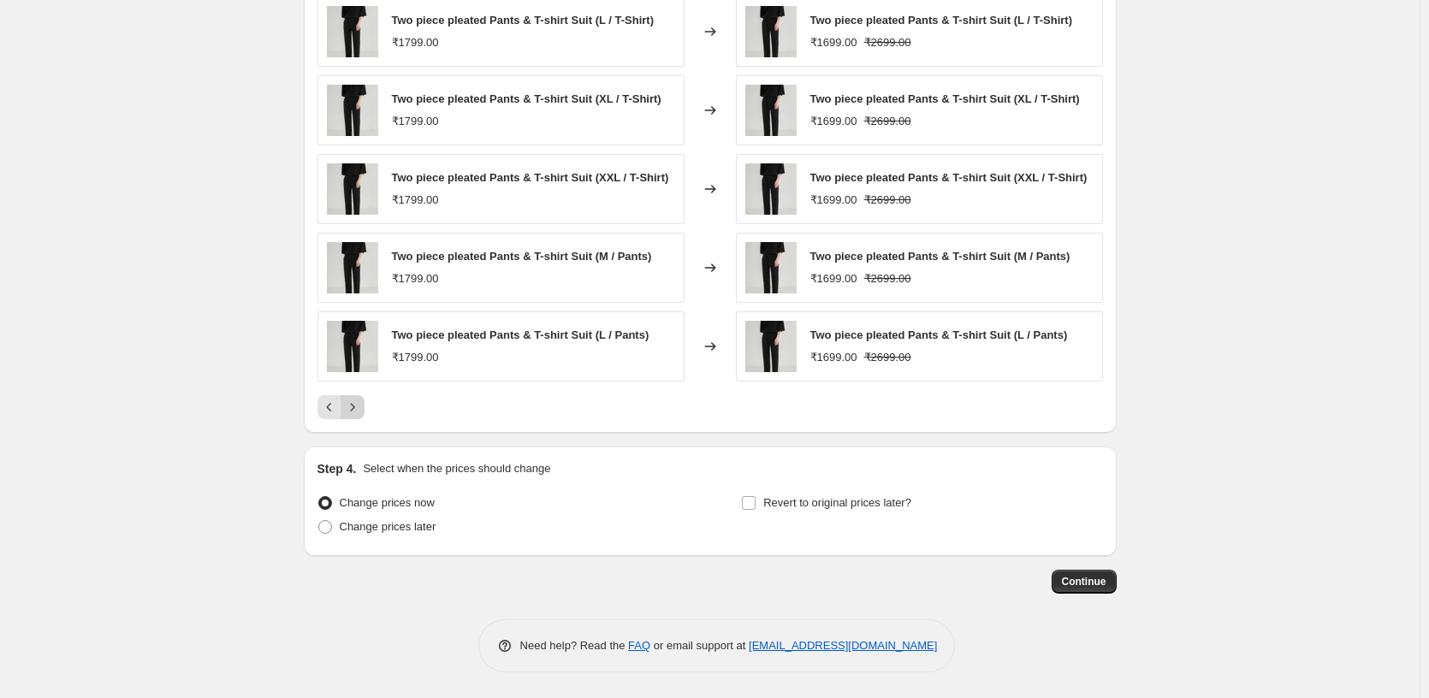
click at [357, 406] on icon "Next" at bounding box center [352, 407] width 17 height 17
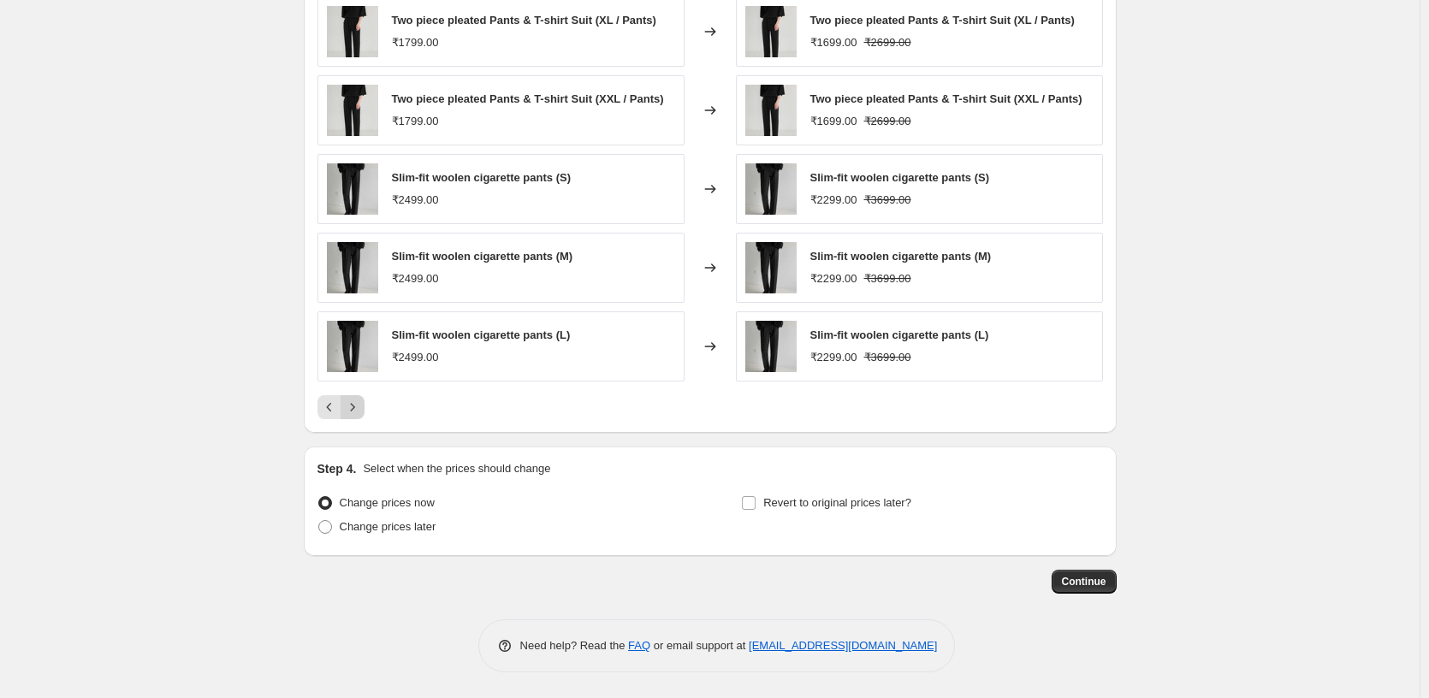
click at [357, 406] on icon "Next" at bounding box center [352, 407] width 17 height 17
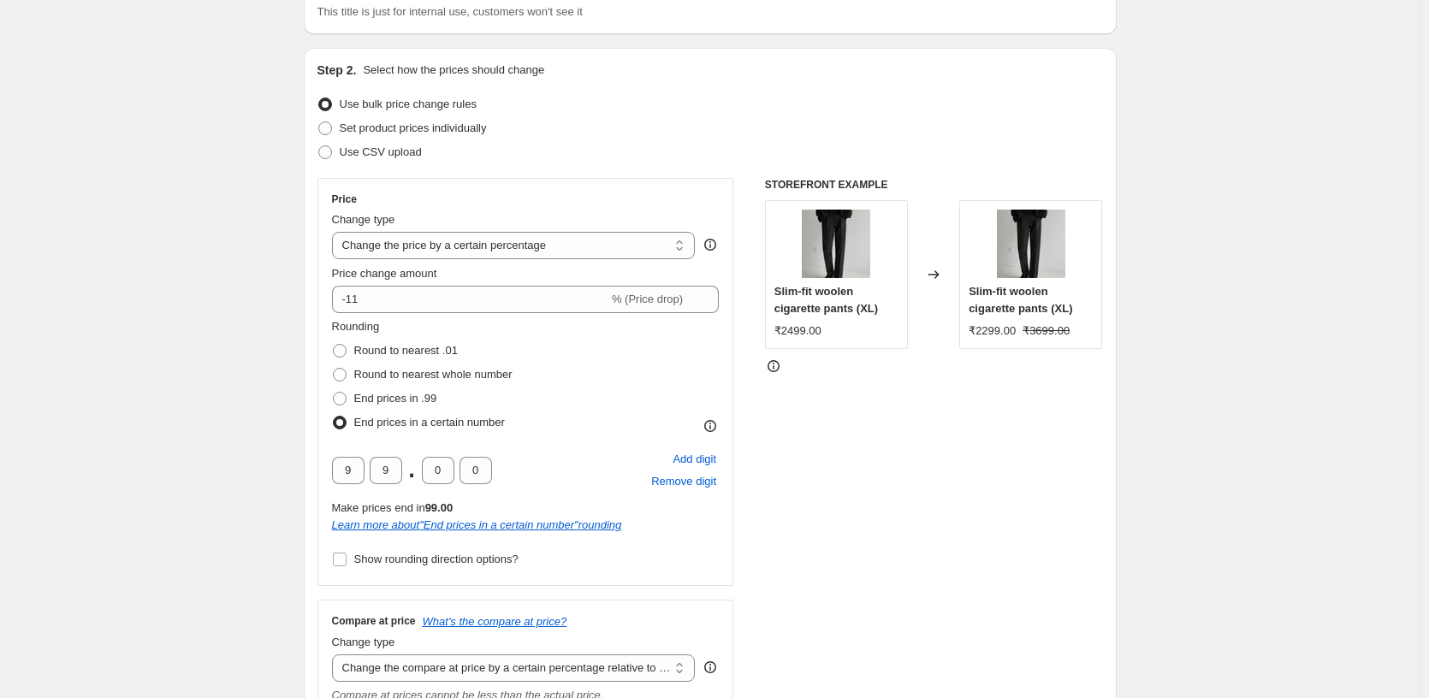
scroll to position [0, 0]
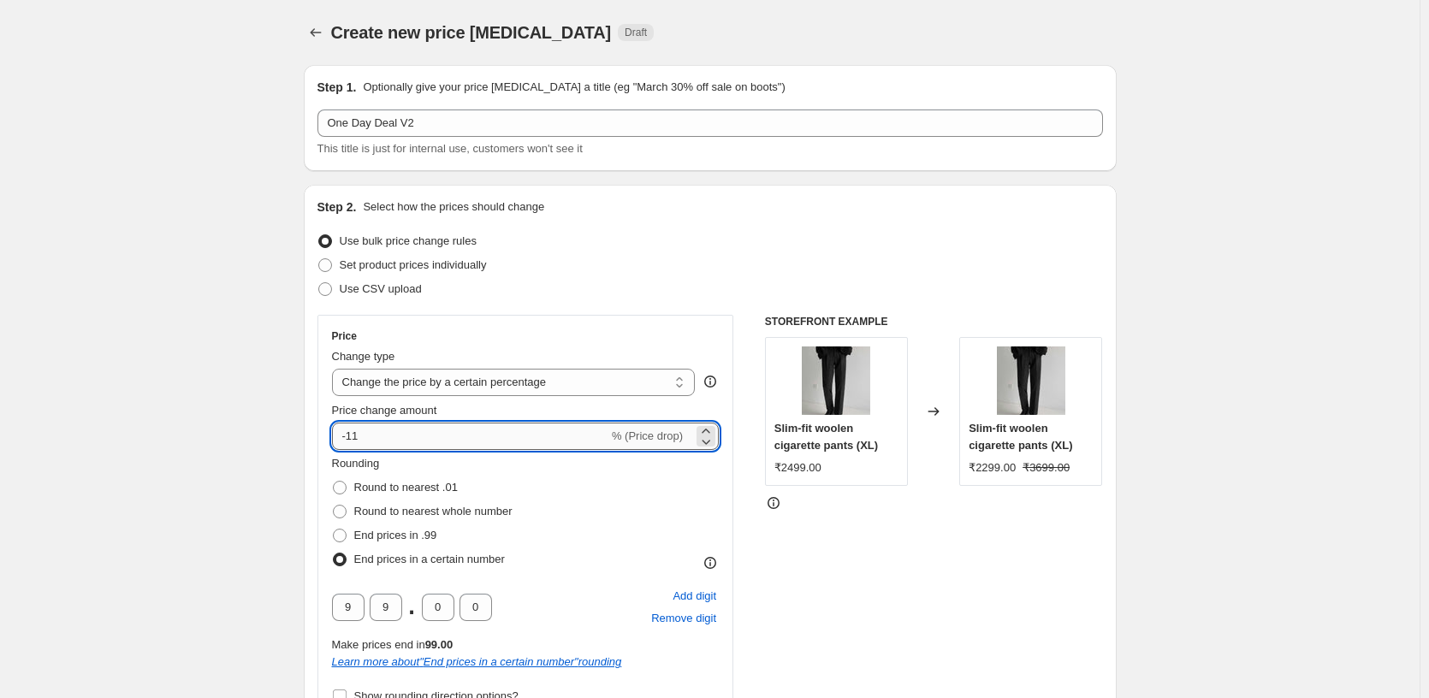
click at [492, 445] on input "-11" at bounding box center [470, 436] width 276 height 27
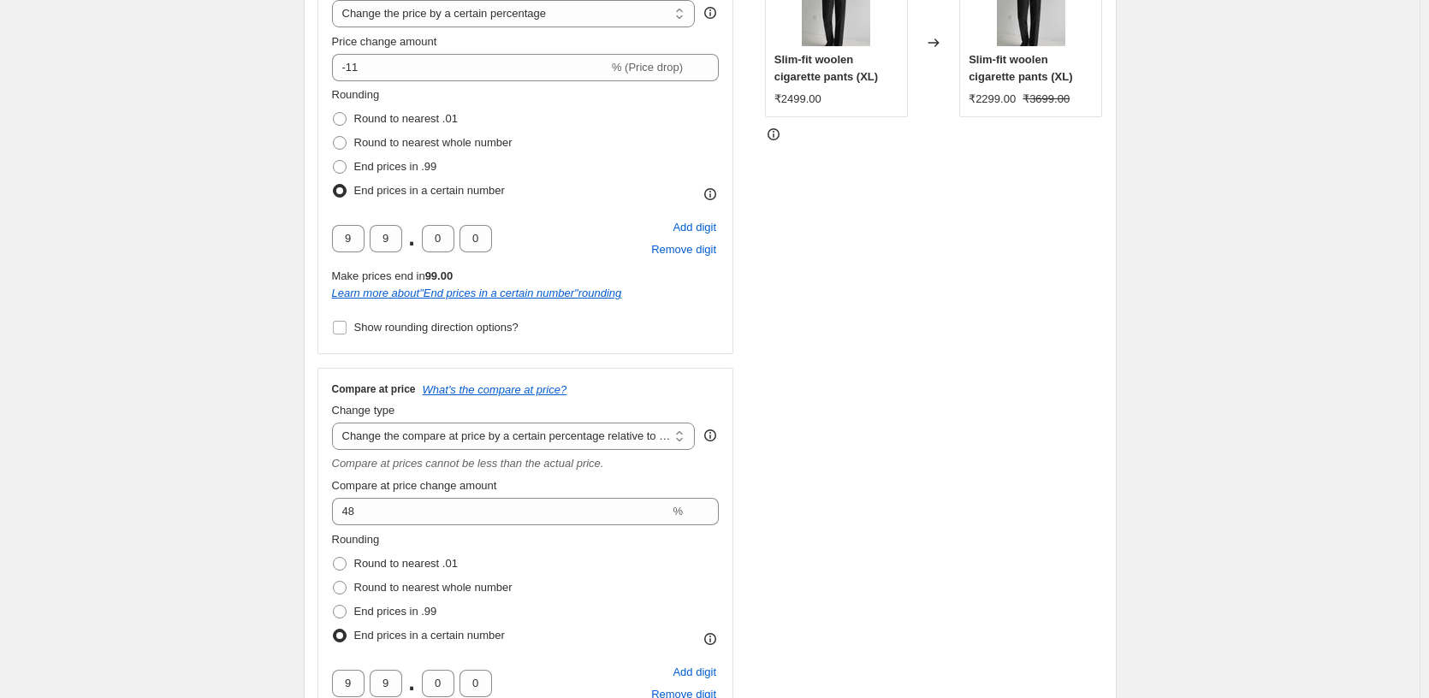
scroll to position [342, 0]
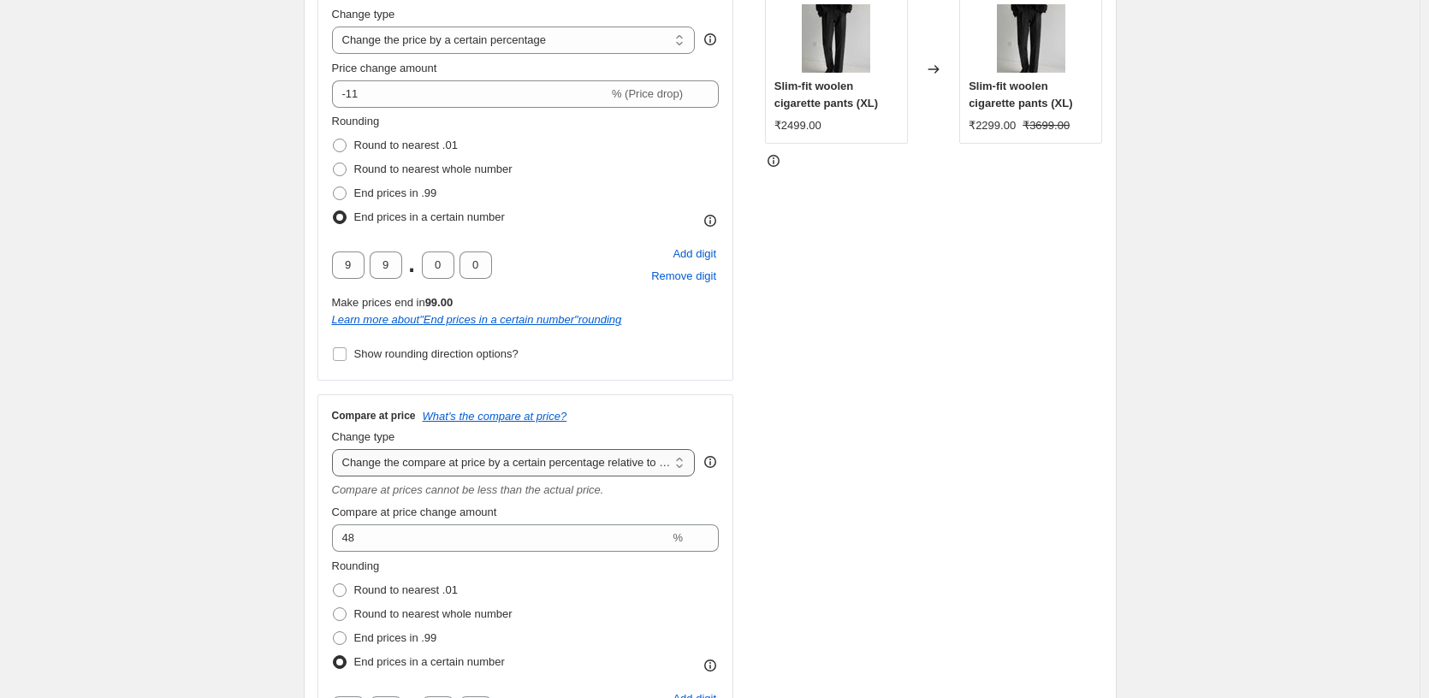
click at [596, 463] on select "Change the compare at price to the current price (sale) Change the compare at p…" at bounding box center [514, 462] width 364 height 27
click at [806, 568] on div "STOREFRONT EXAMPLE Slim-fit woolen cigarette pants (XL) ₹2499.00 Changed to Sli…" at bounding box center [934, 399] width 338 height 853
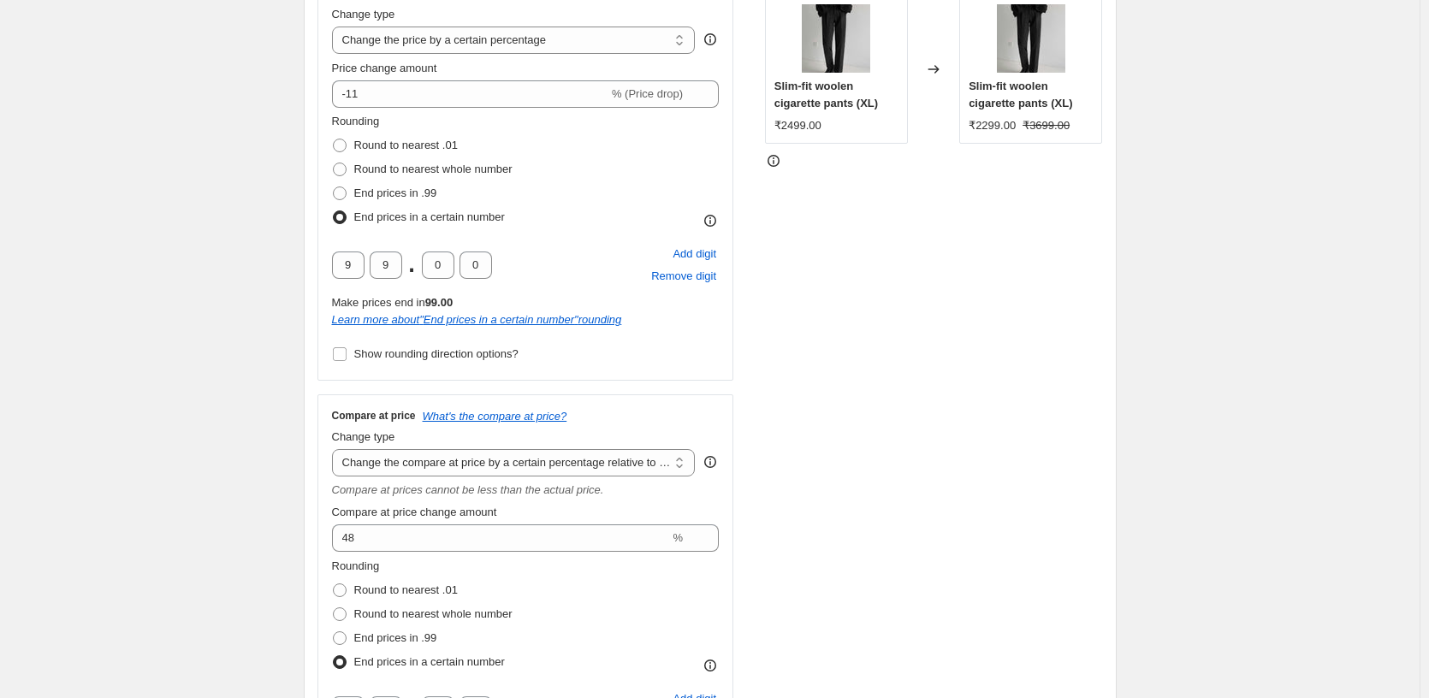
drag, startPoint x: 806, startPoint y: 568, endPoint x: 738, endPoint y: 560, distance: 69.0
click at [806, 568] on div "STOREFRONT EXAMPLE Slim-fit woolen cigarette pants (XL) ₹2499.00 Changed to Sli…" at bounding box center [934, 399] width 338 height 853
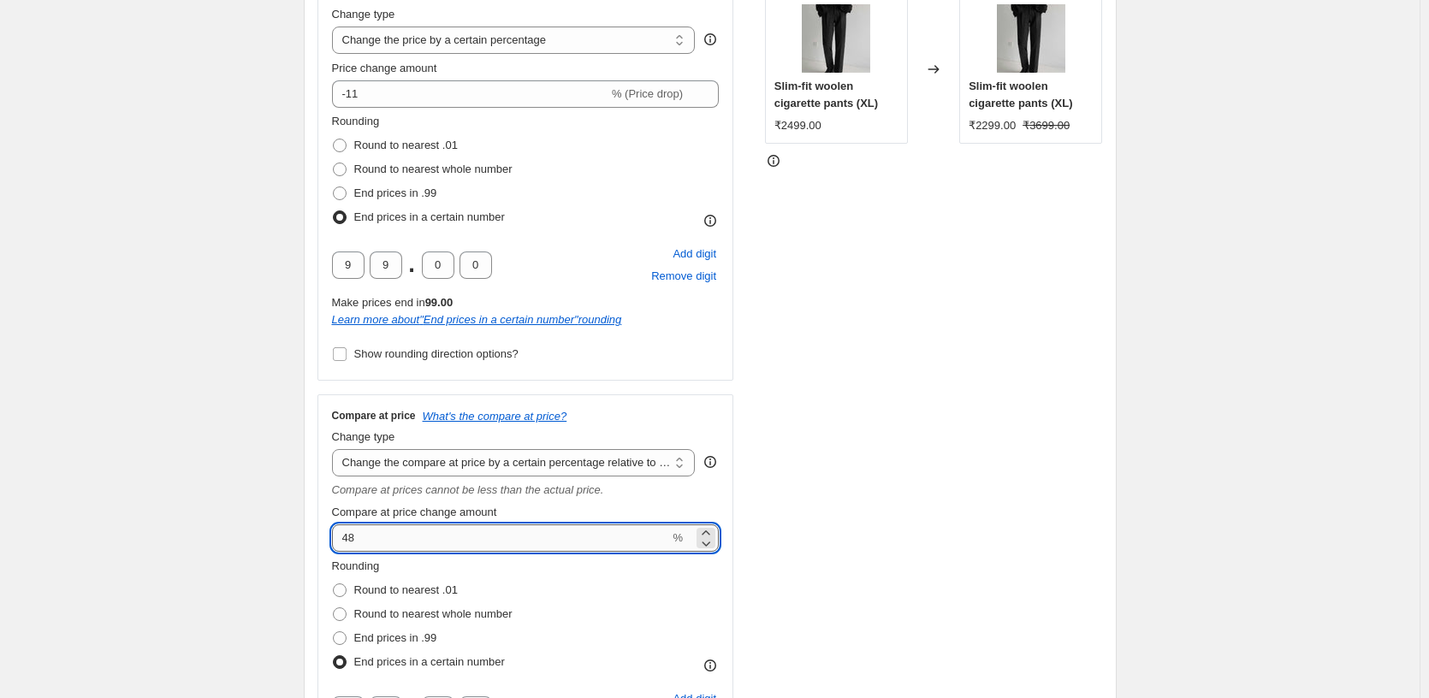
click at [520, 536] on input "48" at bounding box center [501, 538] width 338 height 27
click at [1017, 502] on div "STOREFRONT EXAMPLE Slim-fit woolen cigarette pants (XL) ₹2499.00 Changed to Sli…" at bounding box center [934, 399] width 338 height 853
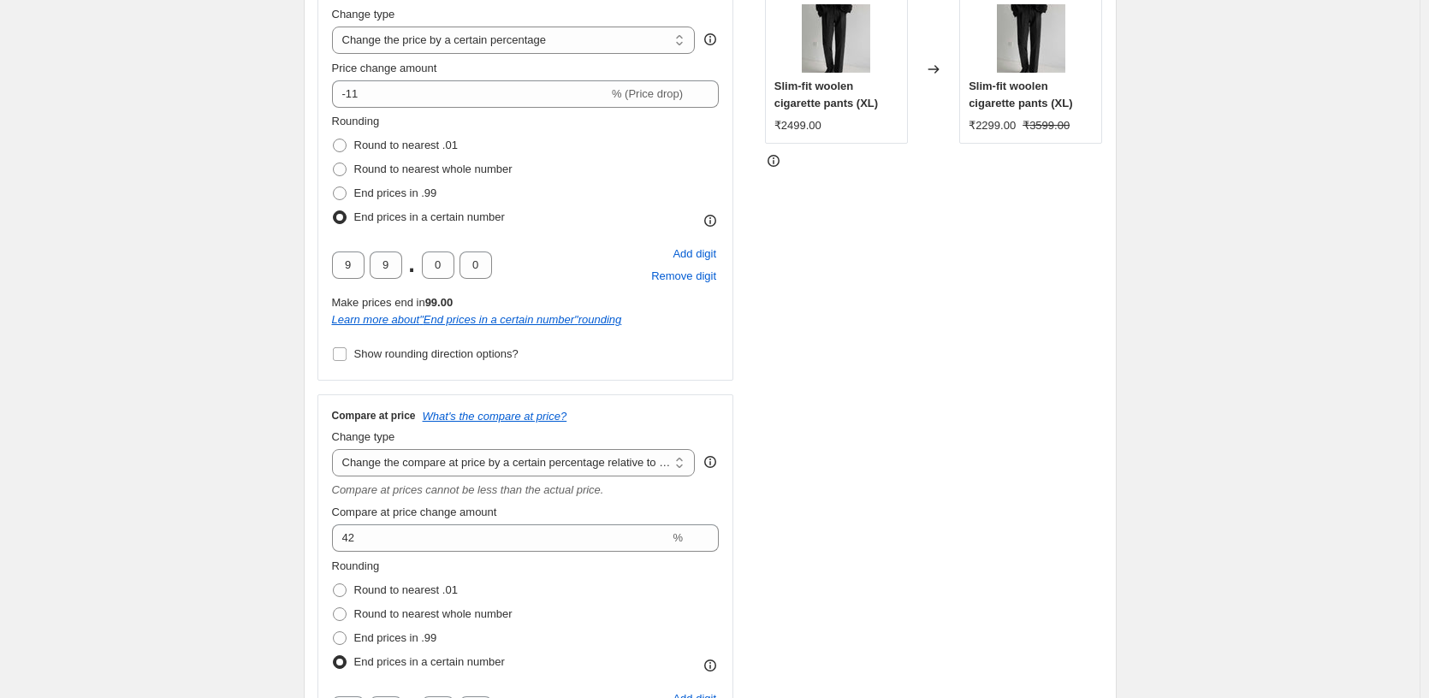
click at [862, 478] on div "STOREFRONT EXAMPLE Slim-fit woolen cigarette pants (XL) ₹2499.00 Changed to Sli…" at bounding box center [934, 399] width 338 height 853
click at [859, 467] on div "STOREFRONT EXAMPLE Slim-fit woolen cigarette pants (XL) ₹2499.00 Changed to Sli…" at bounding box center [934, 399] width 338 height 853
click at [881, 537] on div "STOREFRONT EXAMPLE Slim-fit woolen cigarette pants (XL) ₹2499.00 Changed to Sli…" at bounding box center [934, 399] width 338 height 853
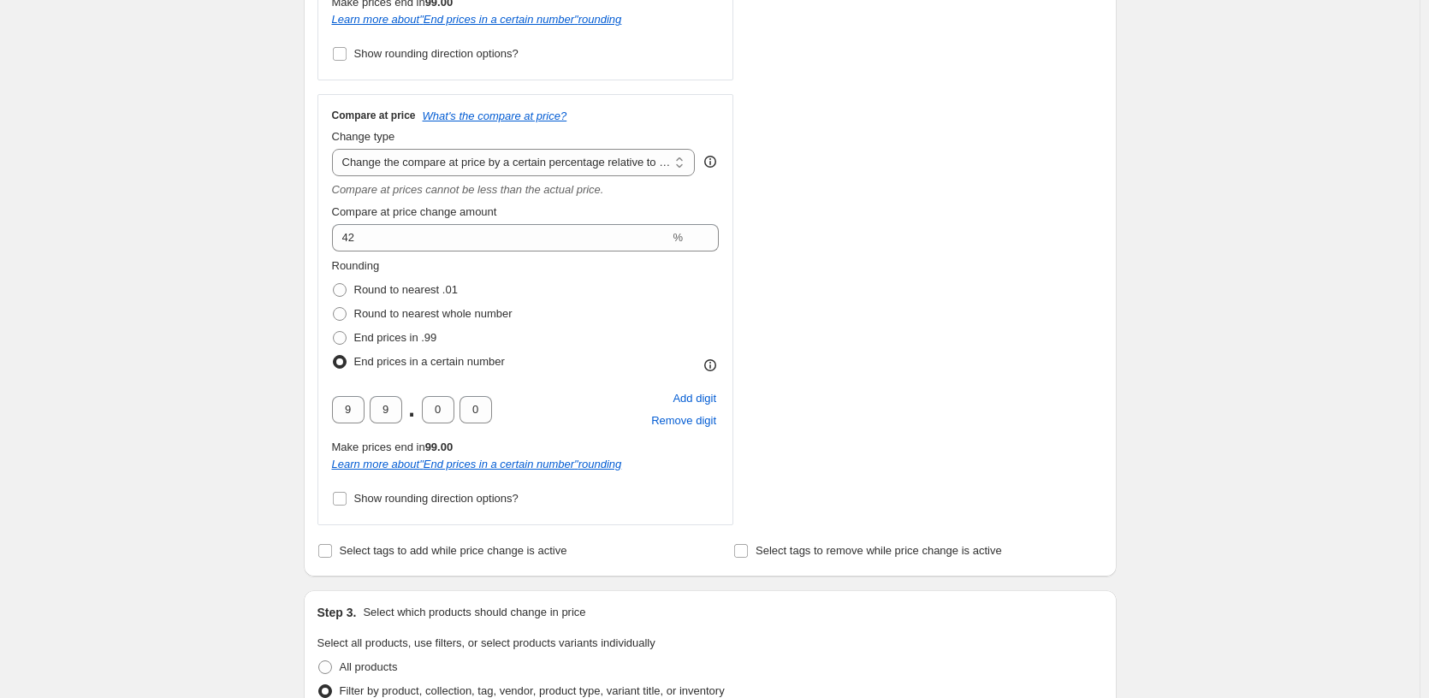
scroll to position [685, 0]
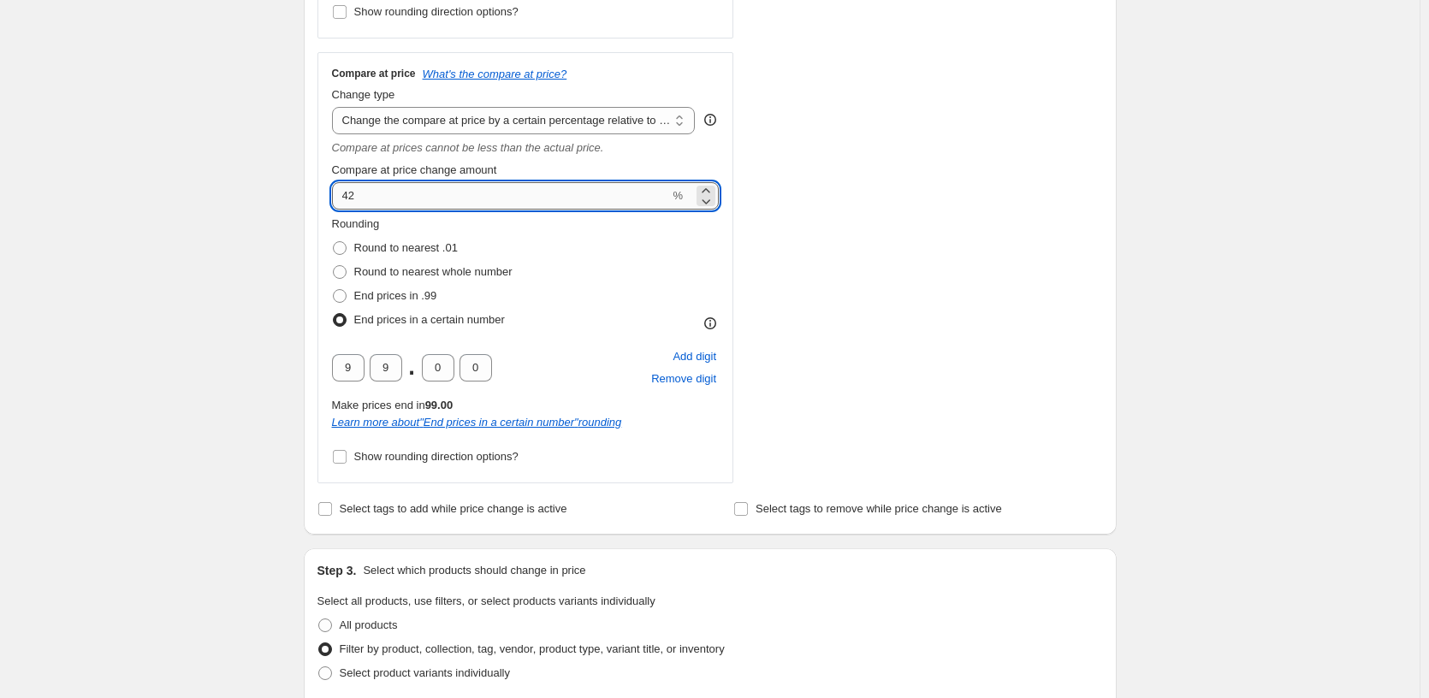
click at [418, 195] on input "42" at bounding box center [501, 195] width 338 height 27
type input "4"
type input "32"
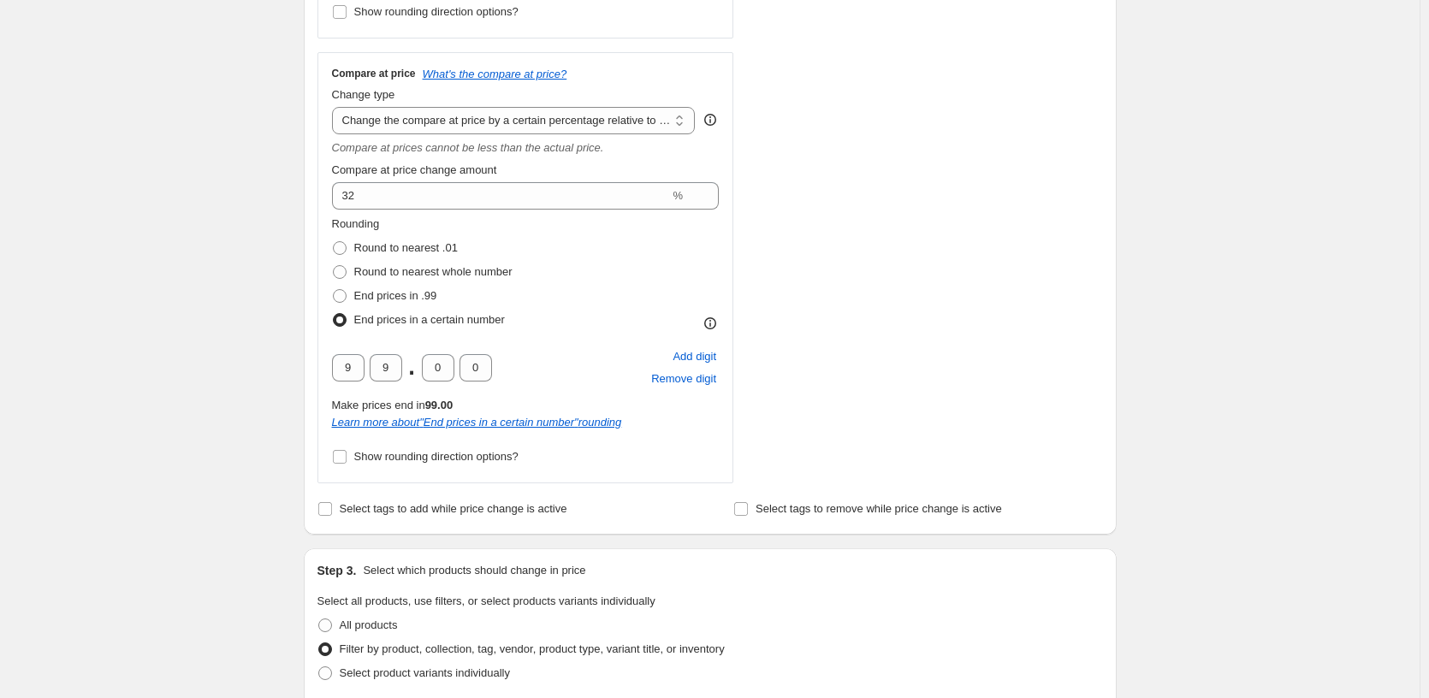
click at [1093, 269] on div "STOREFRONT EXAMPLE Slim-fit woolen cigarette pants (XL) ₹2499.00 Changed to Sli…" at bounding box center [934, 56] width 338 height 853
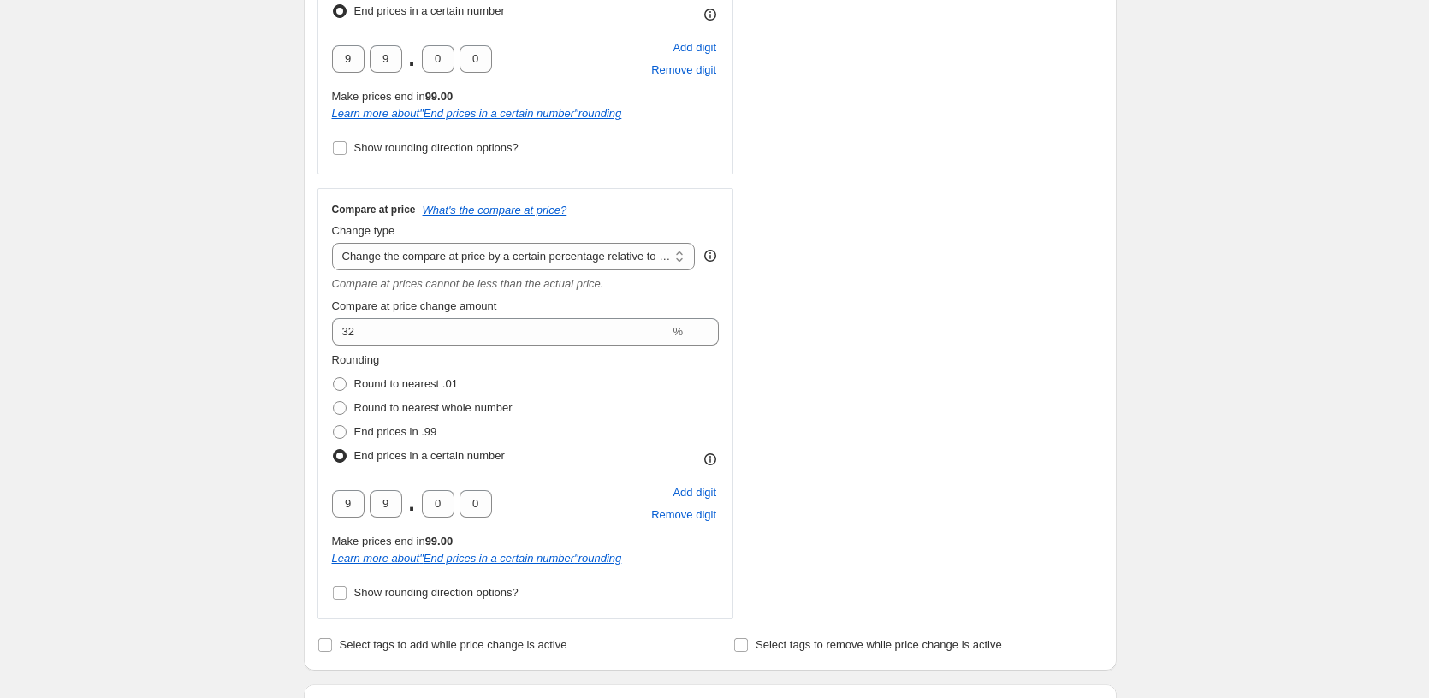
scroll to position [599, 0]
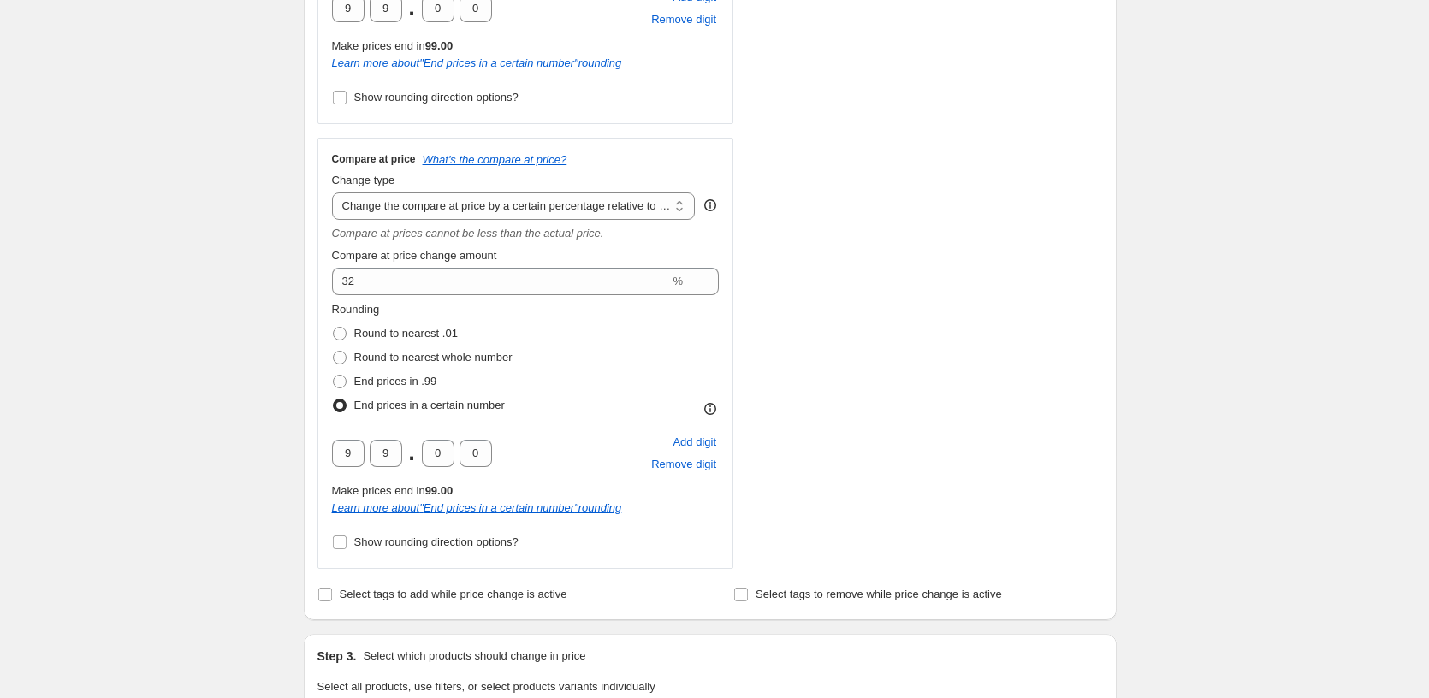
click at [994, 474] on div "STOREFRONT EXAMPLE Slim-fit woolen cigarette pants (XL) ₹2499.00 Changed to Sli…" at bounding box center [934, 142] width 338 height 853
click at [925, 493] on div "STOREFRONT EXAMPLE Slim-fit woolen cigarette pants (XL) ₹2499.00 Changed to Sli…" at bounding box center [934, 142] width 338 height 853
drag, startPoint x: 925, startPoint y: 493, endPoint x: 916, endPoint y: 500, distance: 11.6
click at [925, 493] on div "STOREFRONT EXAMPLE Slim-fit woolen cigarette pants (XL) ₹2499.00 Changed to Sli…" at bounding box center [934, 142] width 338 height 853
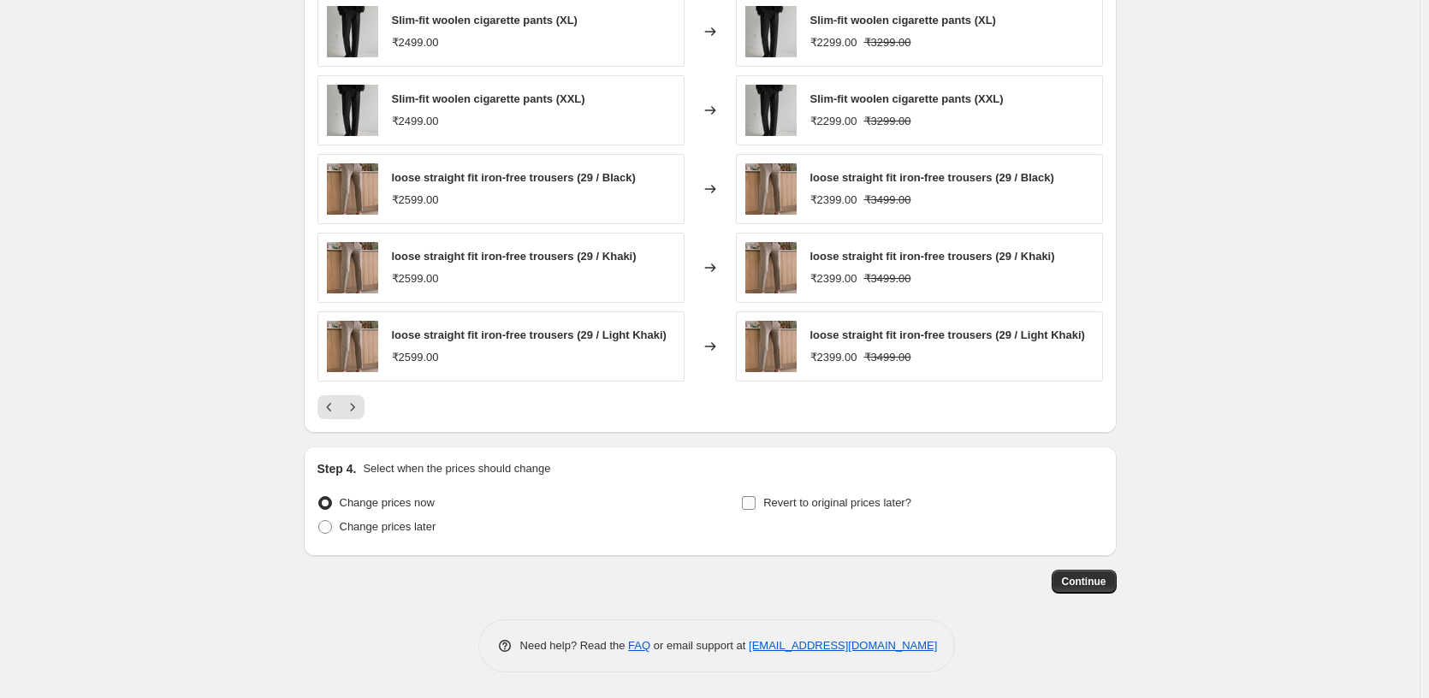
scroll to position [1645, 0]
click at [1073, 579] on span "Continue" at bounding box center [1084, 582] width 45 height 14
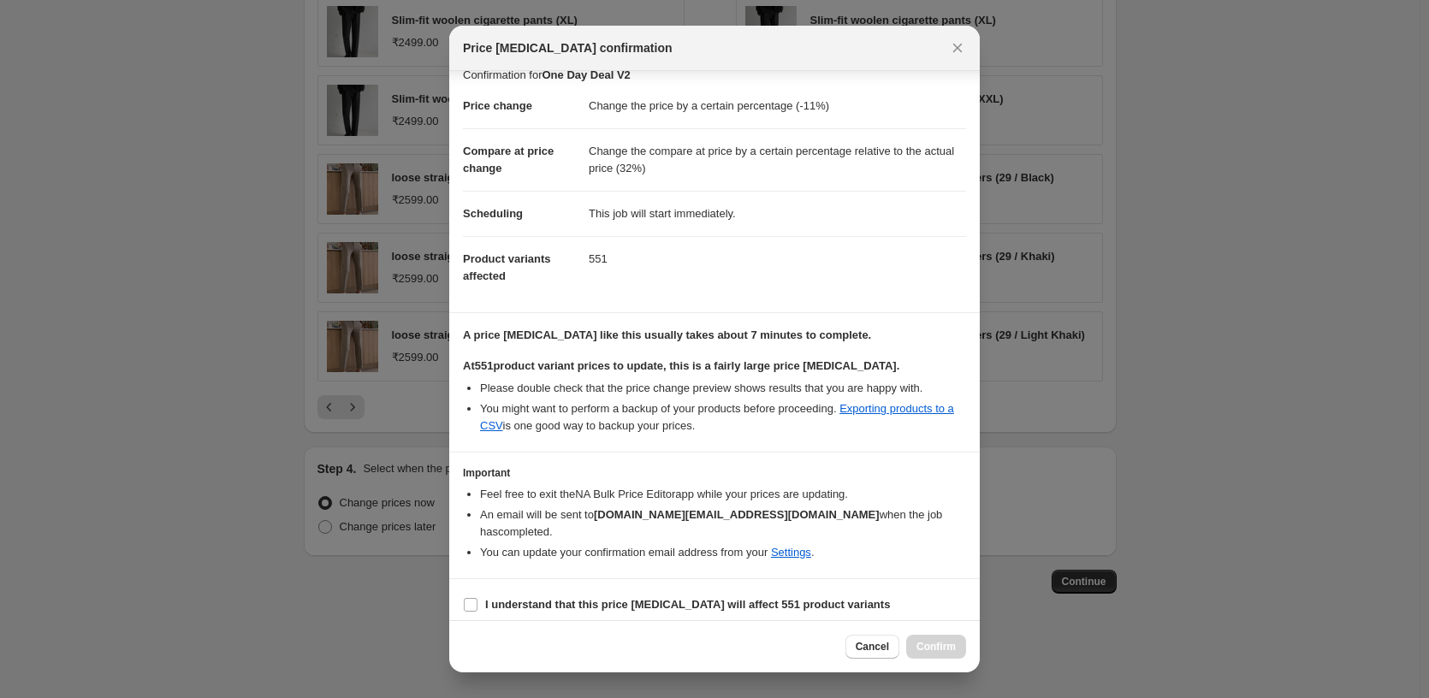
scroll to position [28, 0]
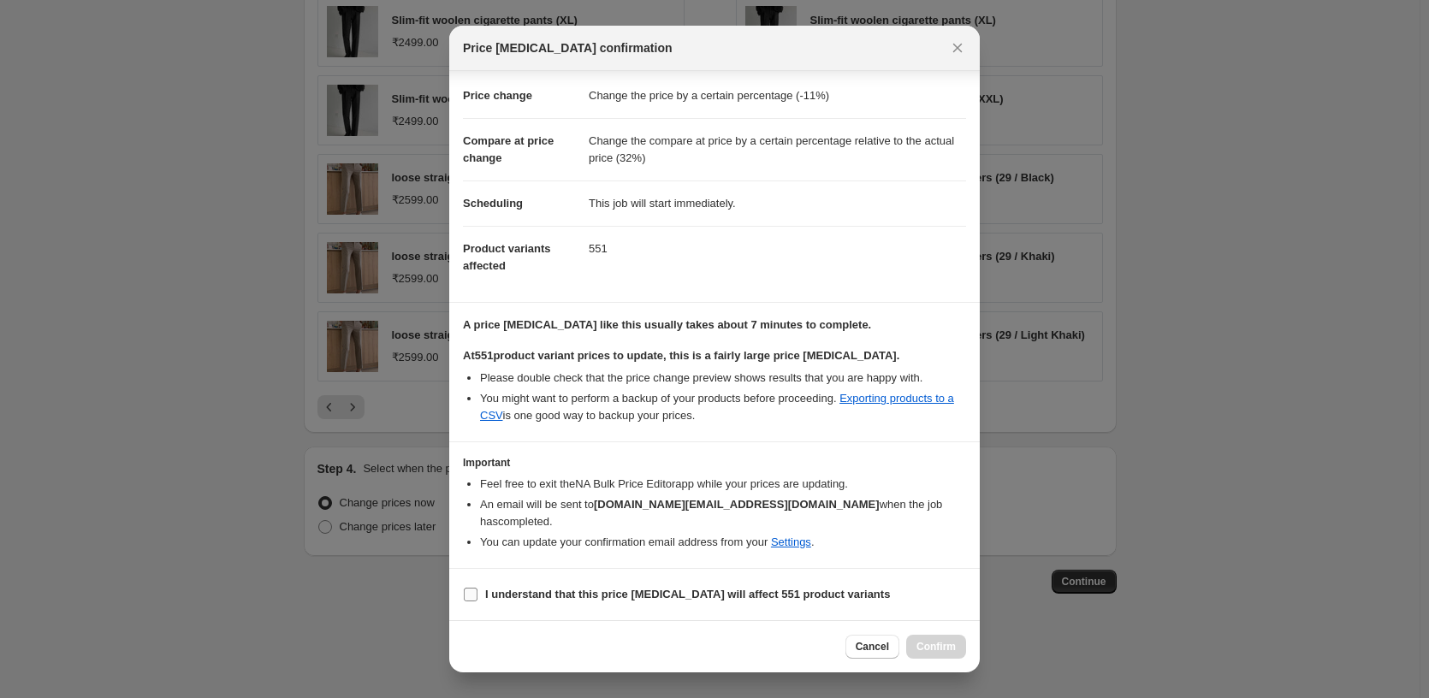
click at [578, 591] on b "I understand that this price change job will affect 551 product variants" at bounding box center [687, 594] width 405 height 13
click at [478, 591] on input "I understand that this price change job will affect 551 product variants" at bounding box center [471, 595] width 14 height 14
checkbox input "true"
click at [931, 640] on button "Confirm" at bounding box center [936, 647] width 60 height 24
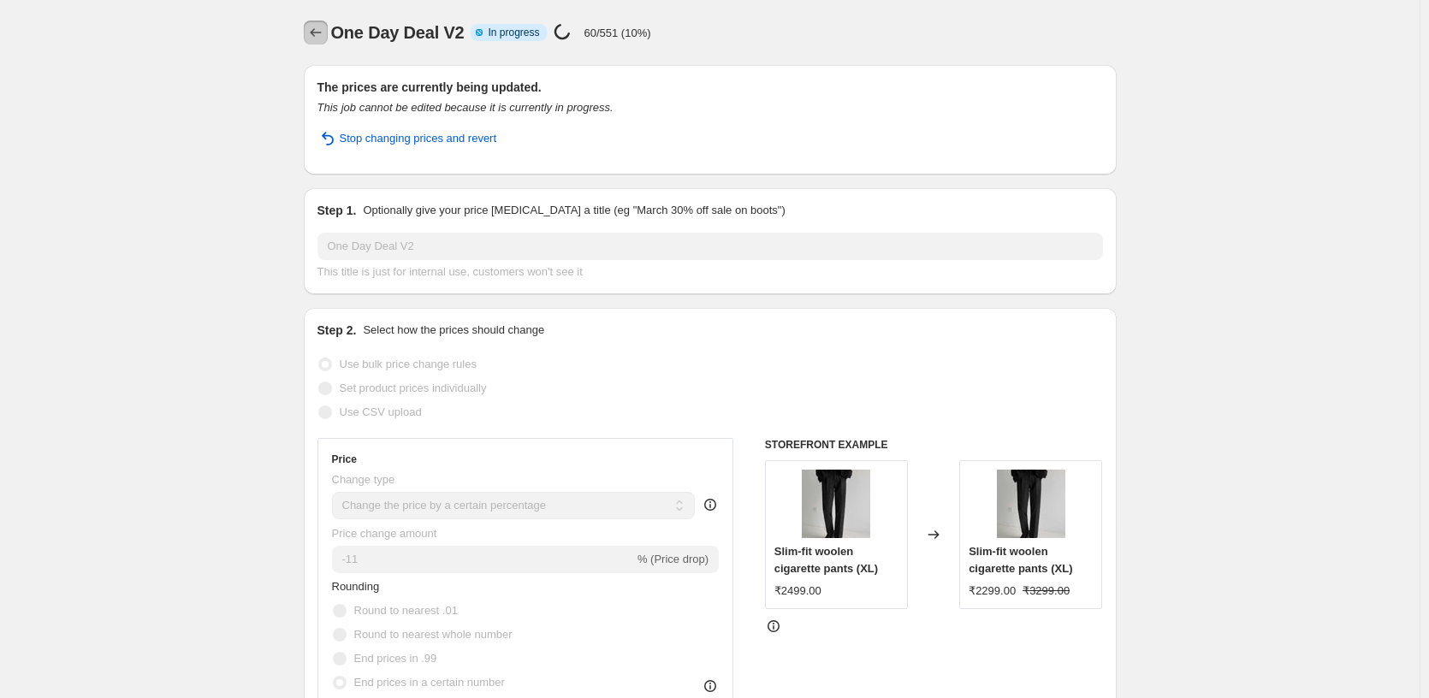
click at [320, 33] on icon "Price change jobs" at bounding box center [315, 32] width 17 height 17
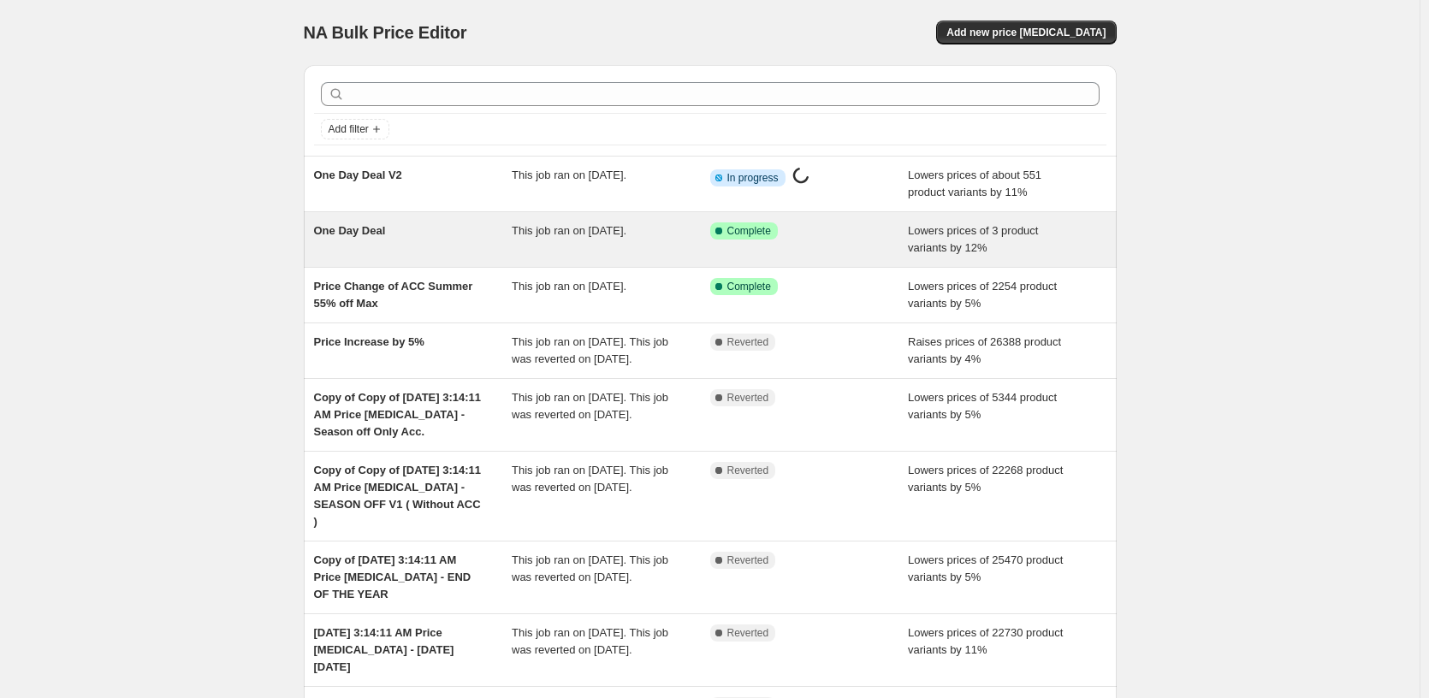
click at [745, 251] on div "Success Complete Complete" at bounding box center [809, 240] width 199 height 34
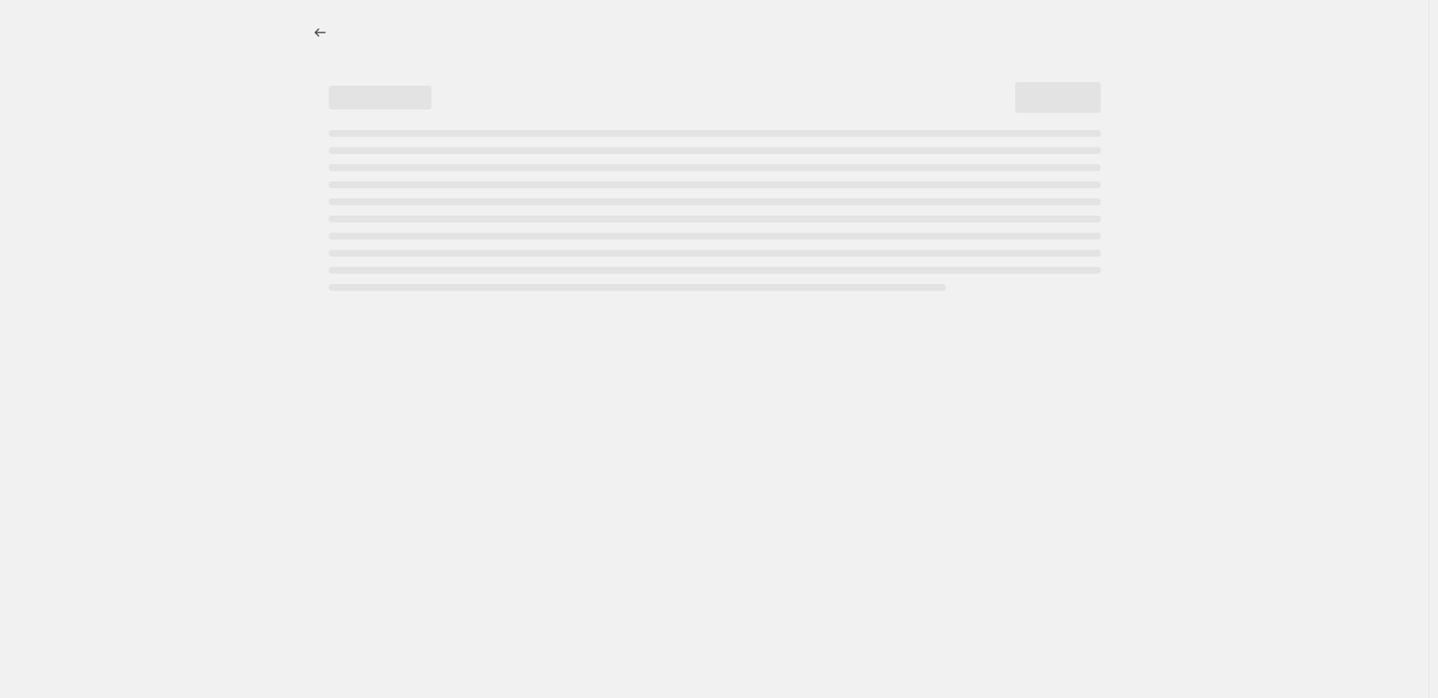
select select "percentage"
select select "tag"
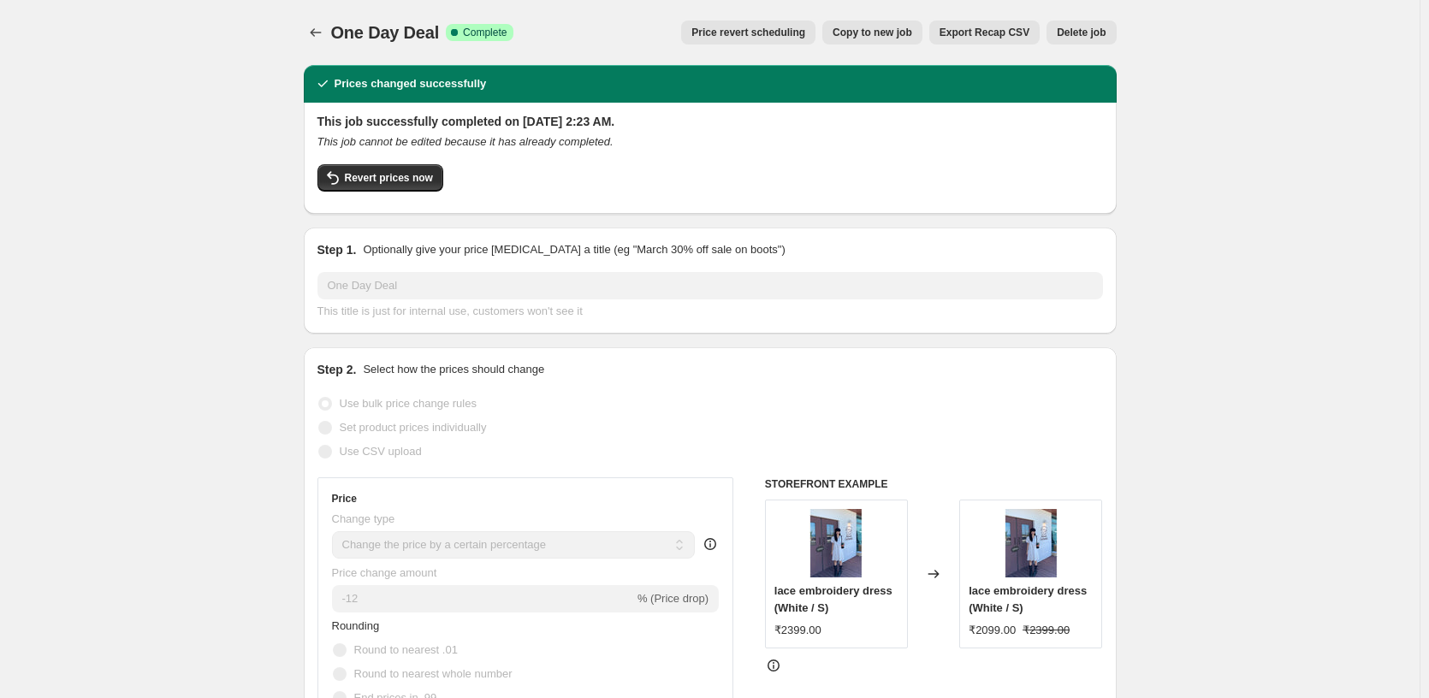
drag, startPoint x: 367, startPoint y: 178, endPoint x: 123, endPoint y: 321, distance: 282.7
click at [313, 34] on icon "Price change jobs" at bounding box center [315, 32] width 17 height 17
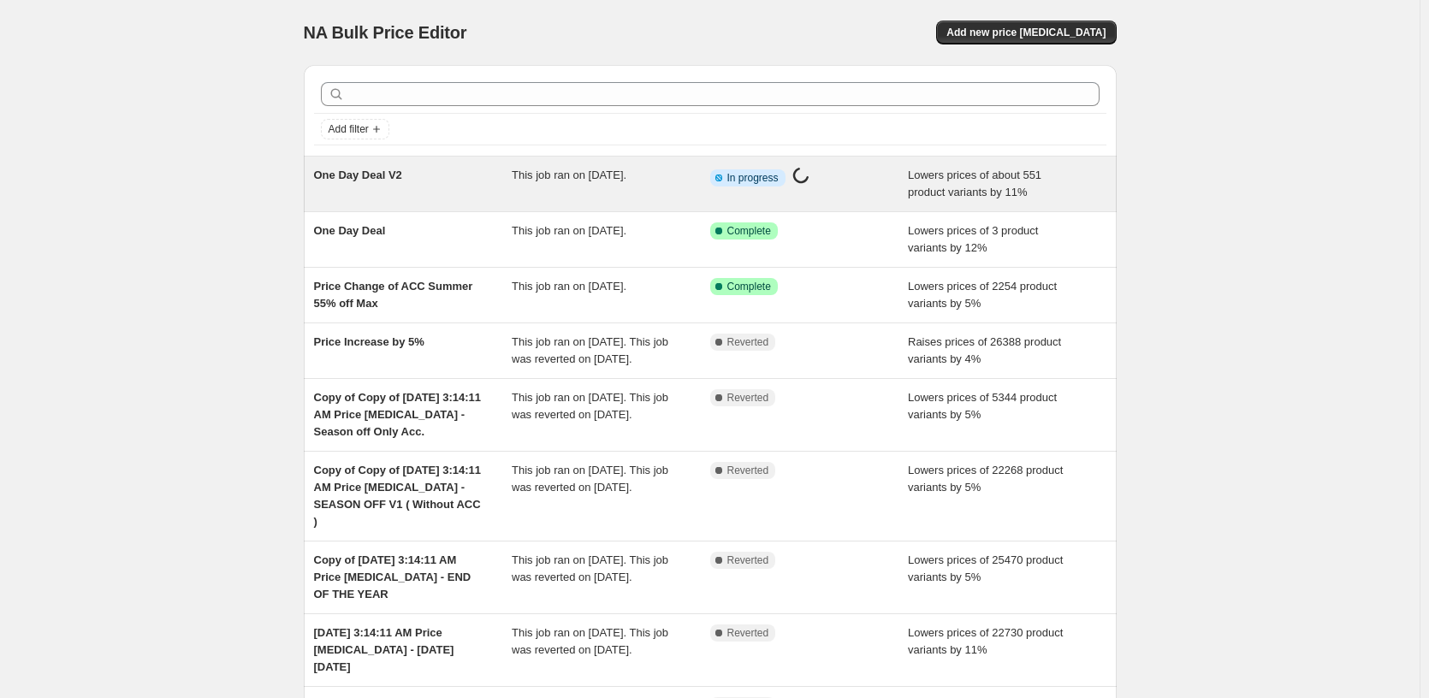
click at [707, 185] on div "This job ran on August 16, 2025." at bounding box center [611, 184] width 199 height 34
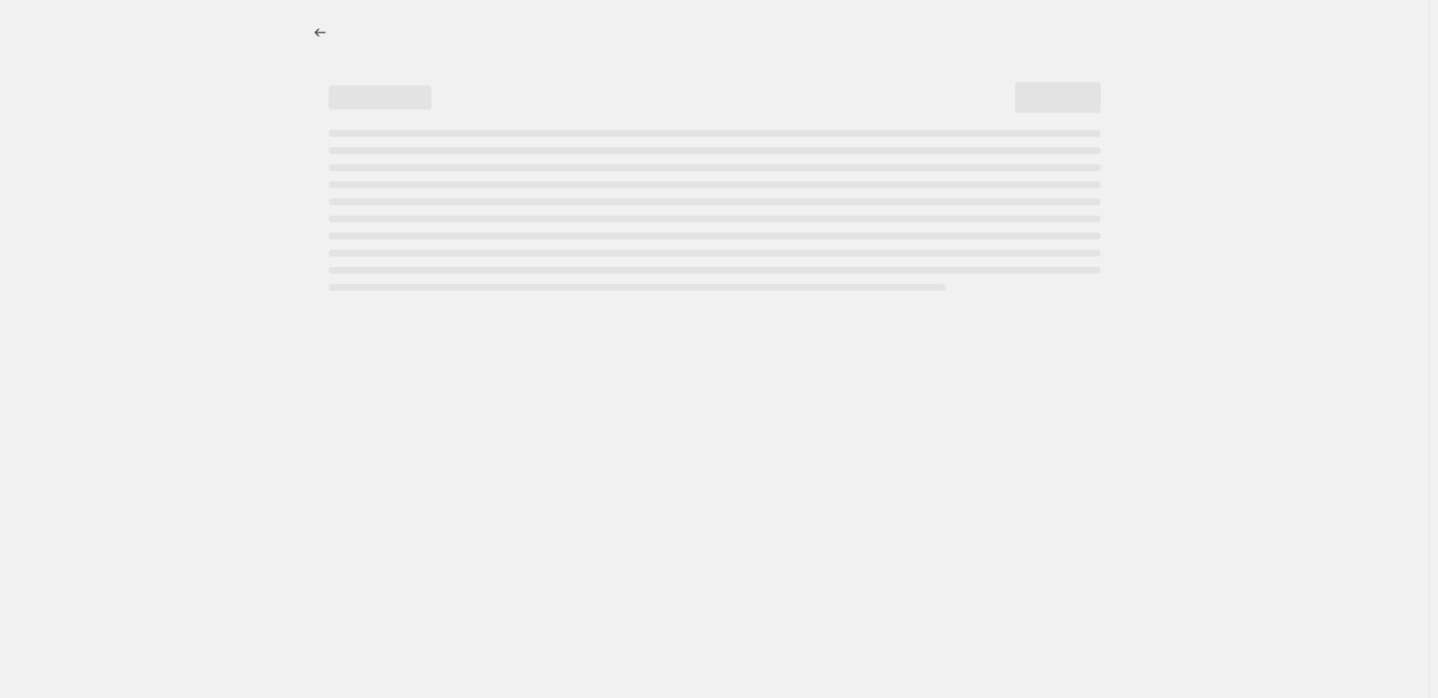
select select "percentage"
select select "pp"
select select "tag"
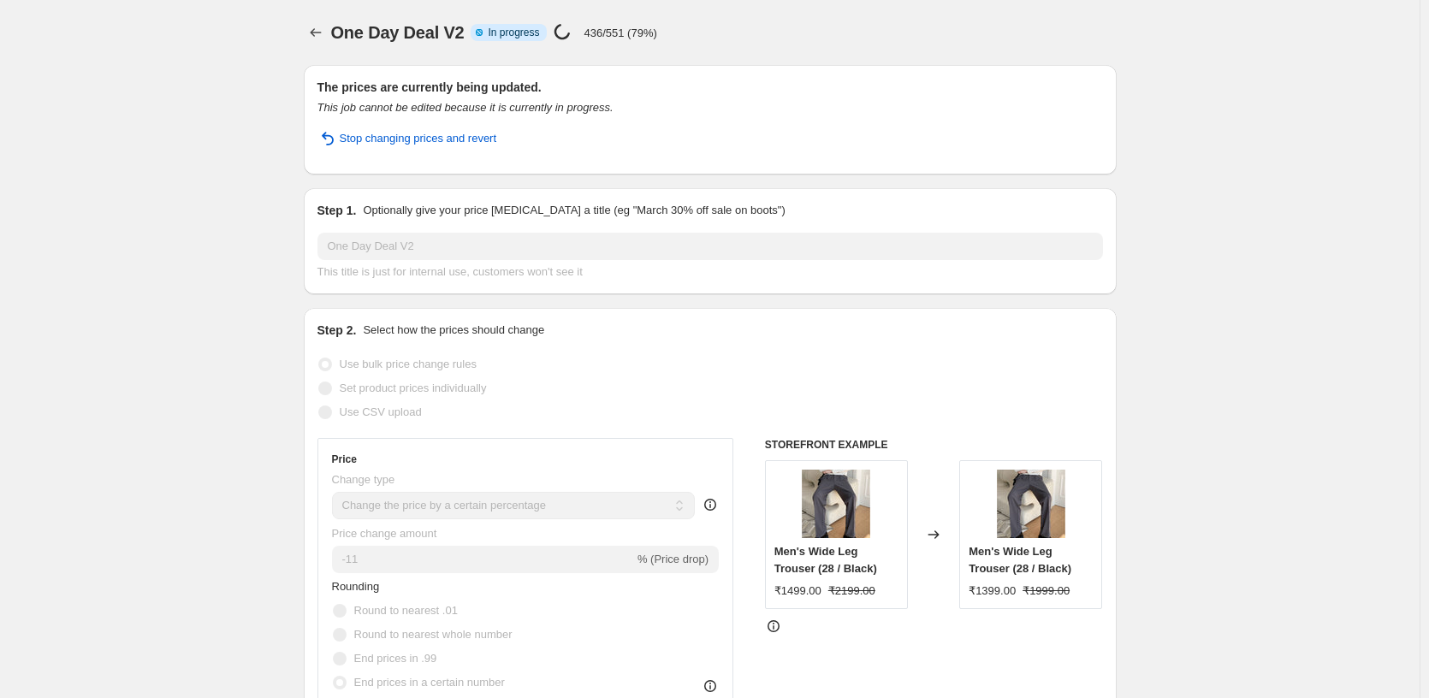
click at [313, 37] on icon "Price change jobs" at bounding box center [315, 32] width 17 height 17
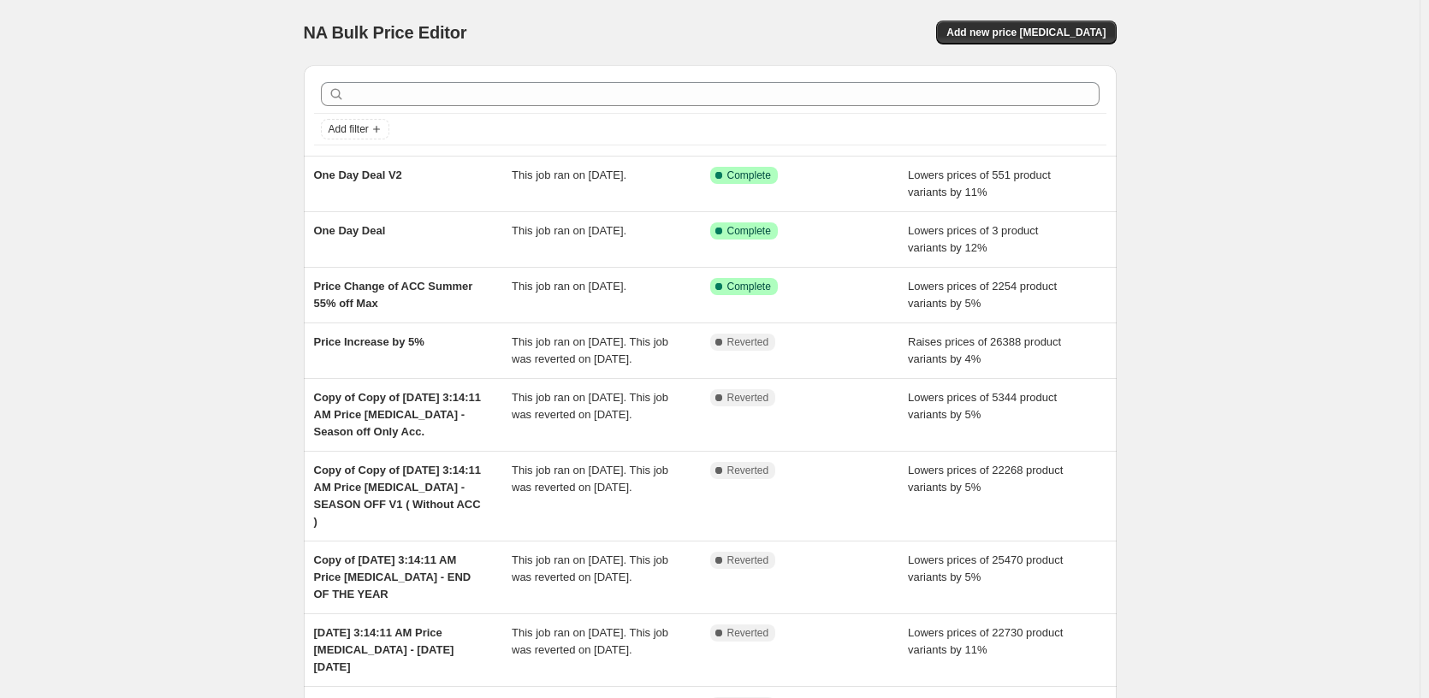
click at [1203, 258] on div "NA Bulk Price Editor. This page is ready NA Bulk Price Editor Add new price cha…" at bounding box center [710, 455] width 1420 height 911
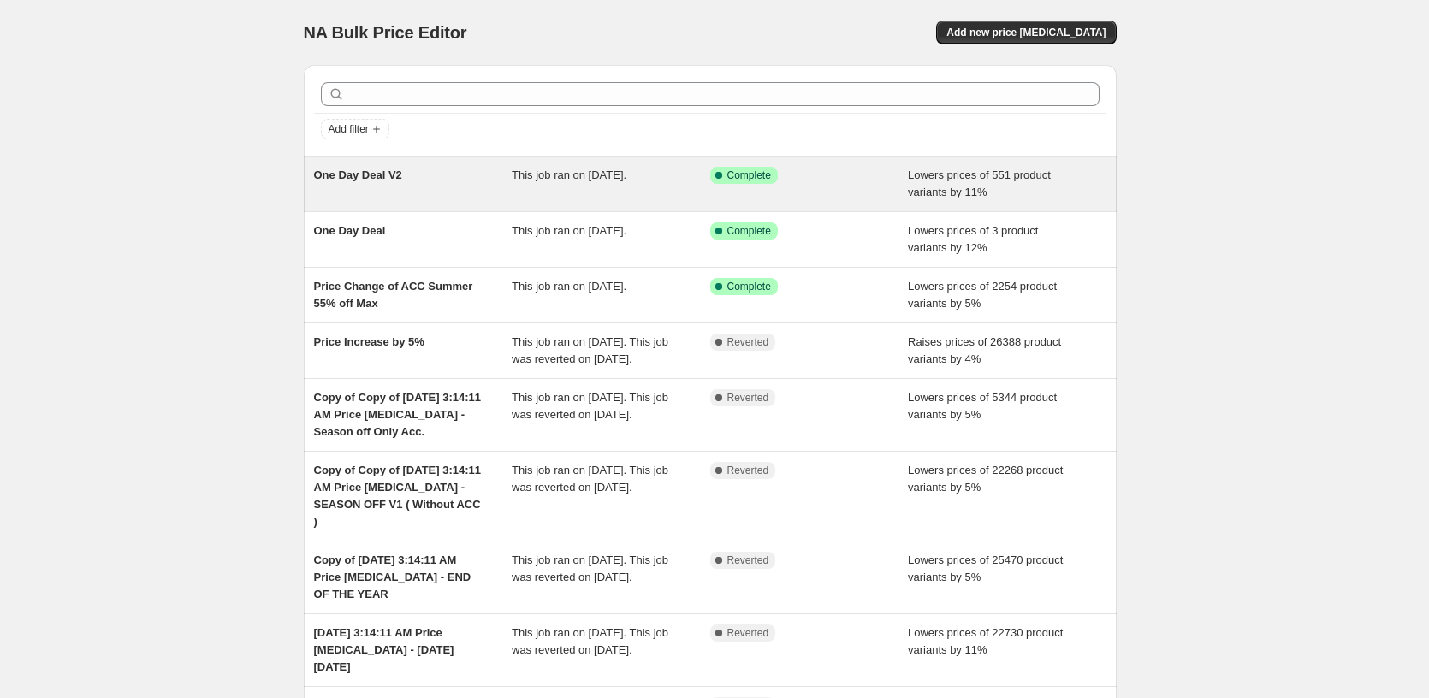
click at [697, 175] on div "This job ran on [DATE]." at bounding box center [611, 184] width 199 height 34
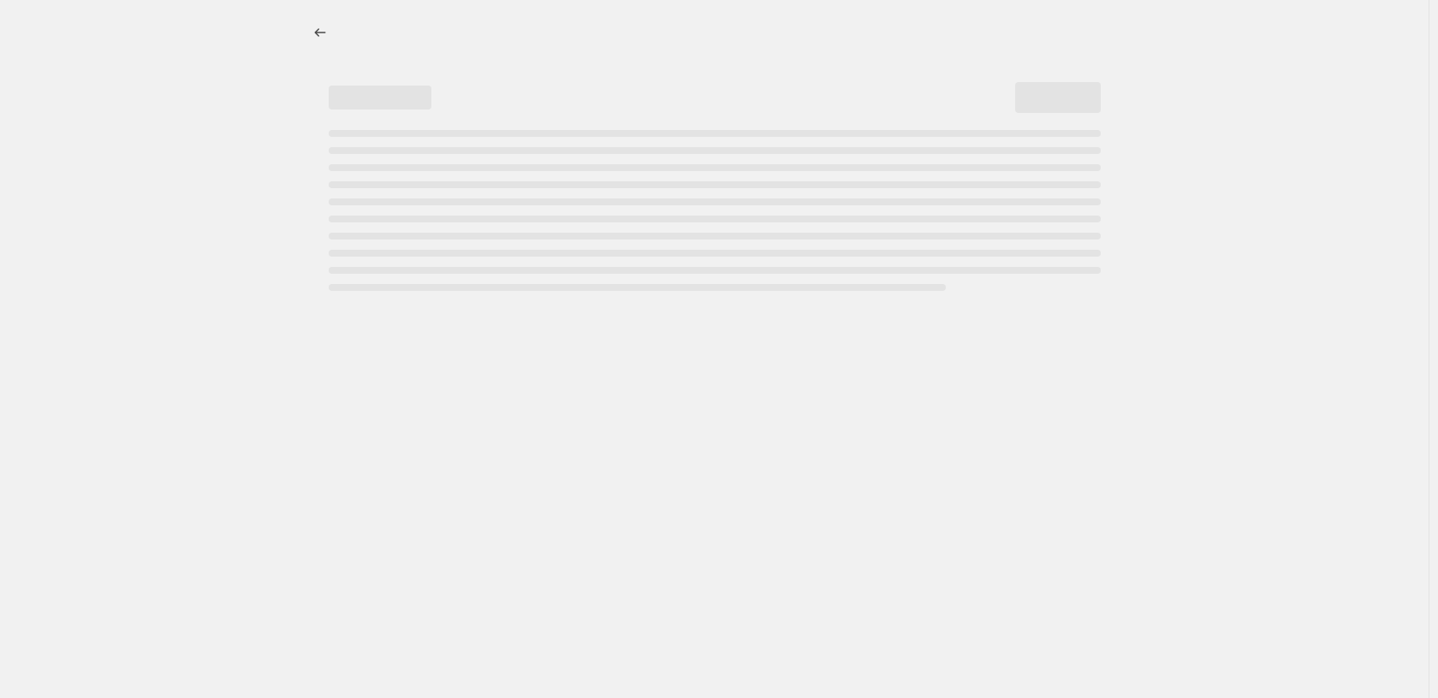
select select "percentage"
select select "pp"
select select "tag"
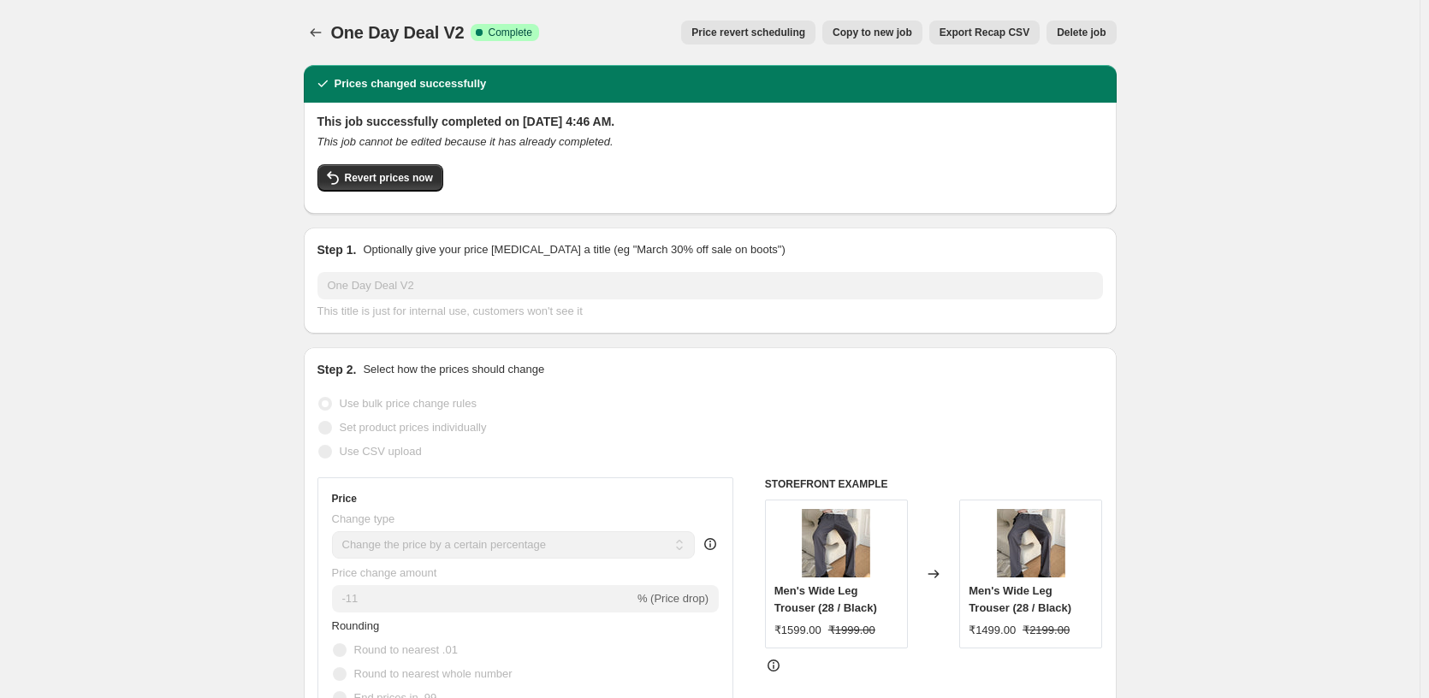
drag, startPoint x: 1172, startPoint y: 400, endPoint x: 899, endPoint y: 3, distance: 481.9
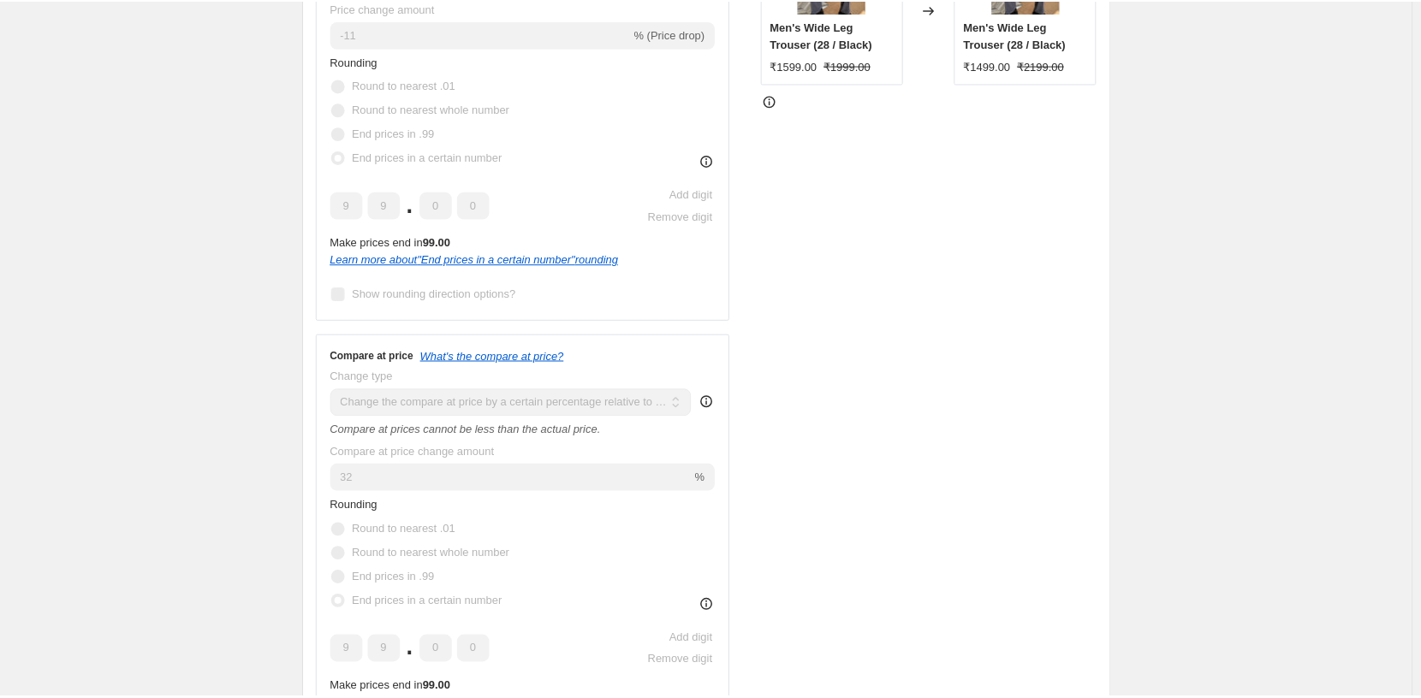
scroll to position [257, 0]
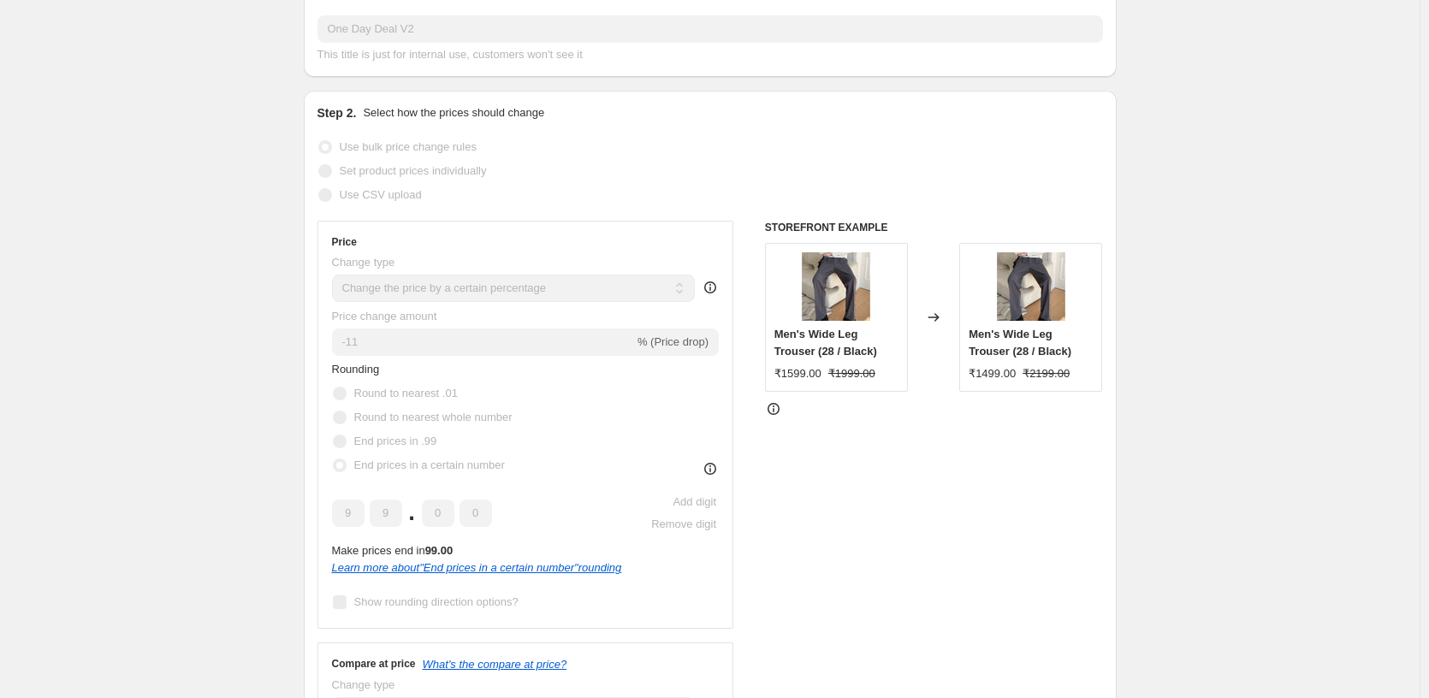
click at [816, 337] on span "Men's Wide Leg Trouser (28 / Black)" at bounding box center [826, 343] width 103 height 30
copy span "Men's Wide Leg Trouser (28 / Black)"
